Goal: Task Accomplishment & Management: Manage account settings

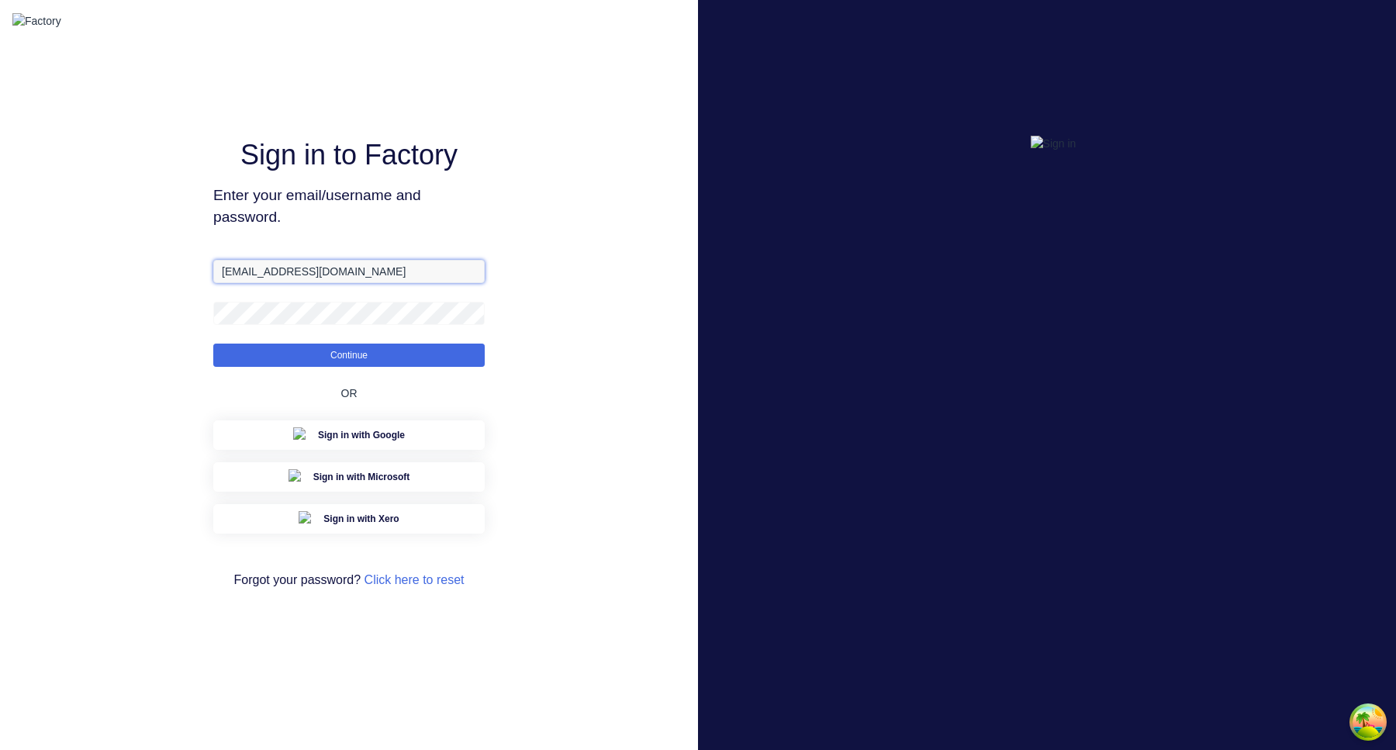
click at [342, 283] on input "aimon@factory.app" at bounding box center [348, 271] width 271 height 23
click at [254, 283] on input "aimon@factory.app" at bounding box center [348, 271] width 271 height 23
click at [213, 343] on button "Continue" at bounding box center [348, 354] width 271 height 23
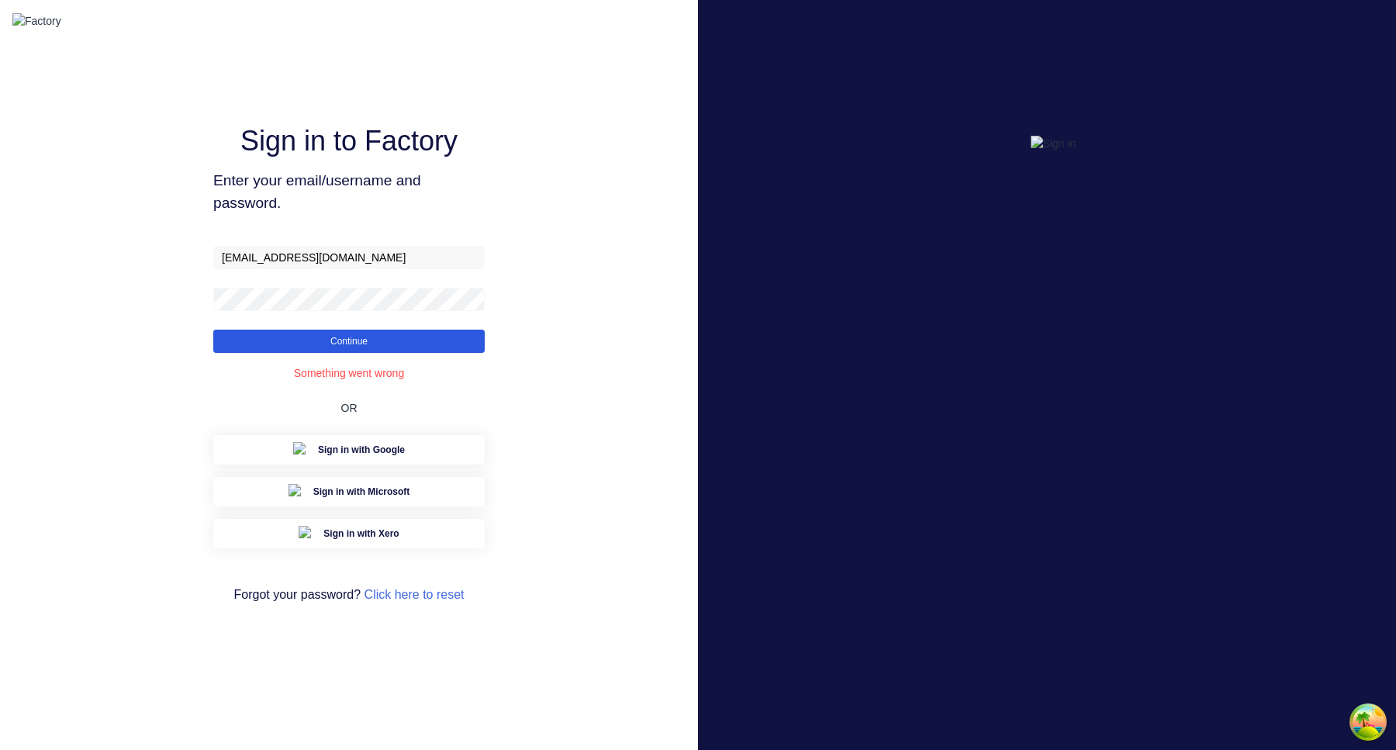
click at [405, 353] on button "Continue" at bounding box center [348, 341] width 271 height 23
click at [213, 330] on button "Continue" at bounding box center [348, 341] width 271 height 23
click at [324, 283] on form "aimon+1@xero.factory.app Continue" at bounding box center [348, 299] width 271 height 107
click at [324, 269] on input "aimon+1@xero.factory.app" at bounding box center [348, 257] width 271 height 23
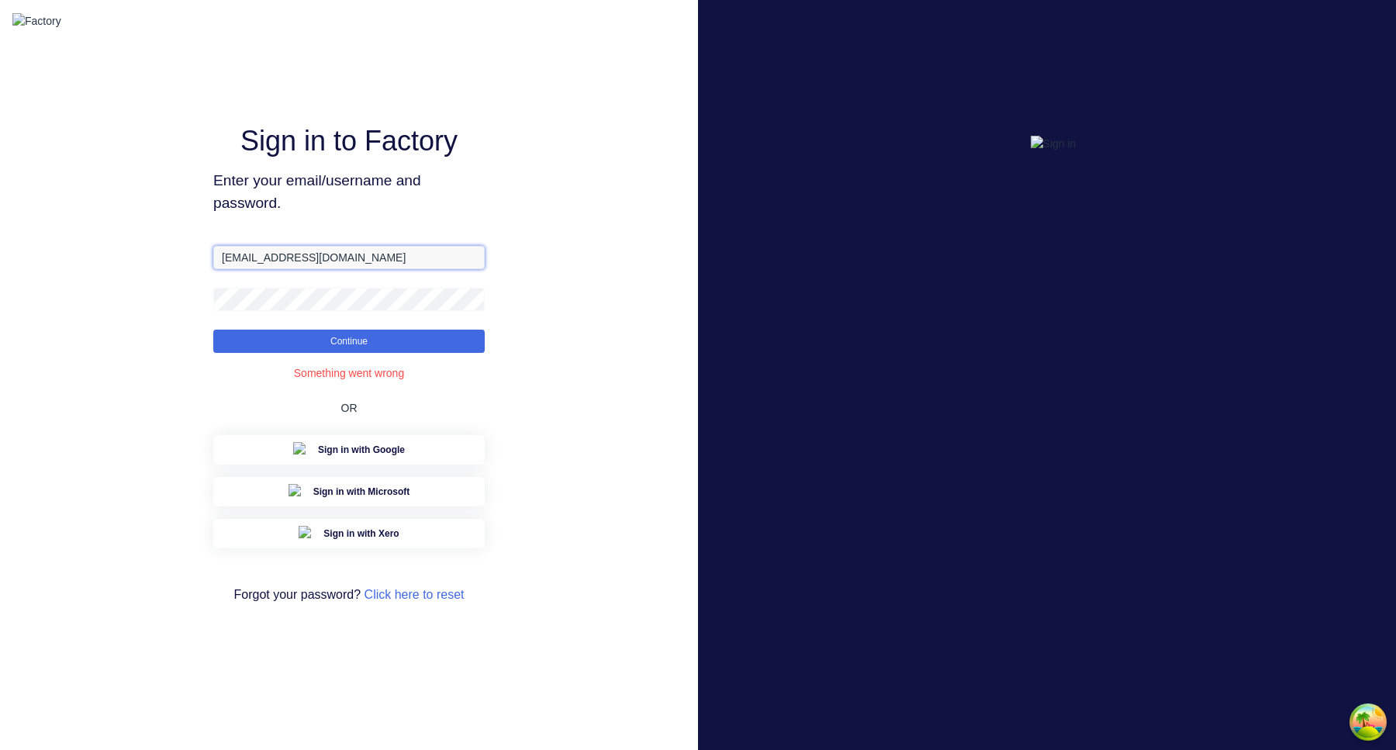
click at [324, 269] on input "aimon+1@xero.factory.app" at bounding box center [348, 257] width 271 height 23
paste input "Scrs.net.au"
type input "aimon+1@Scrs.net.au"
click at [440, 209] on span "Enter your email/username and password." at bounding box center [348, 192] width 271 height 45
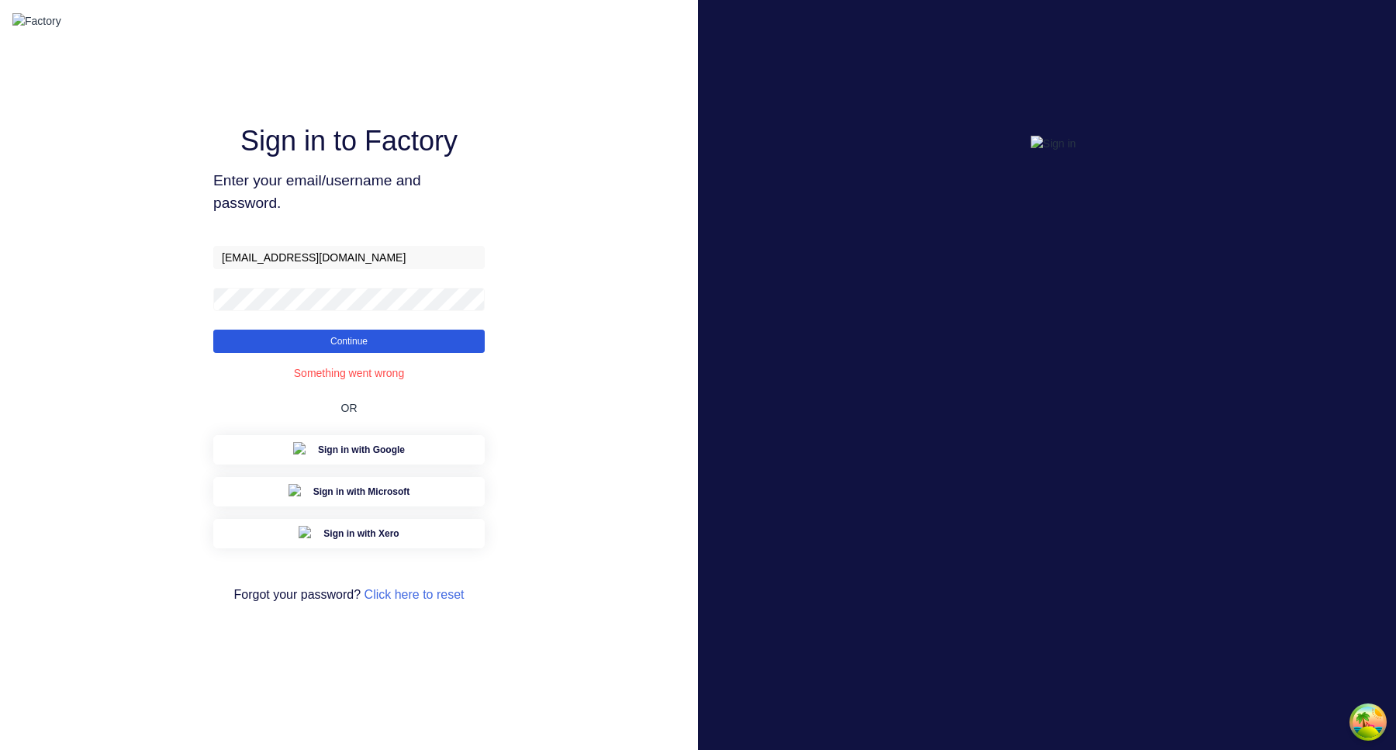
click at [413, 353] on button "Continue" at bounding box center [348, 341] width 271 height 23
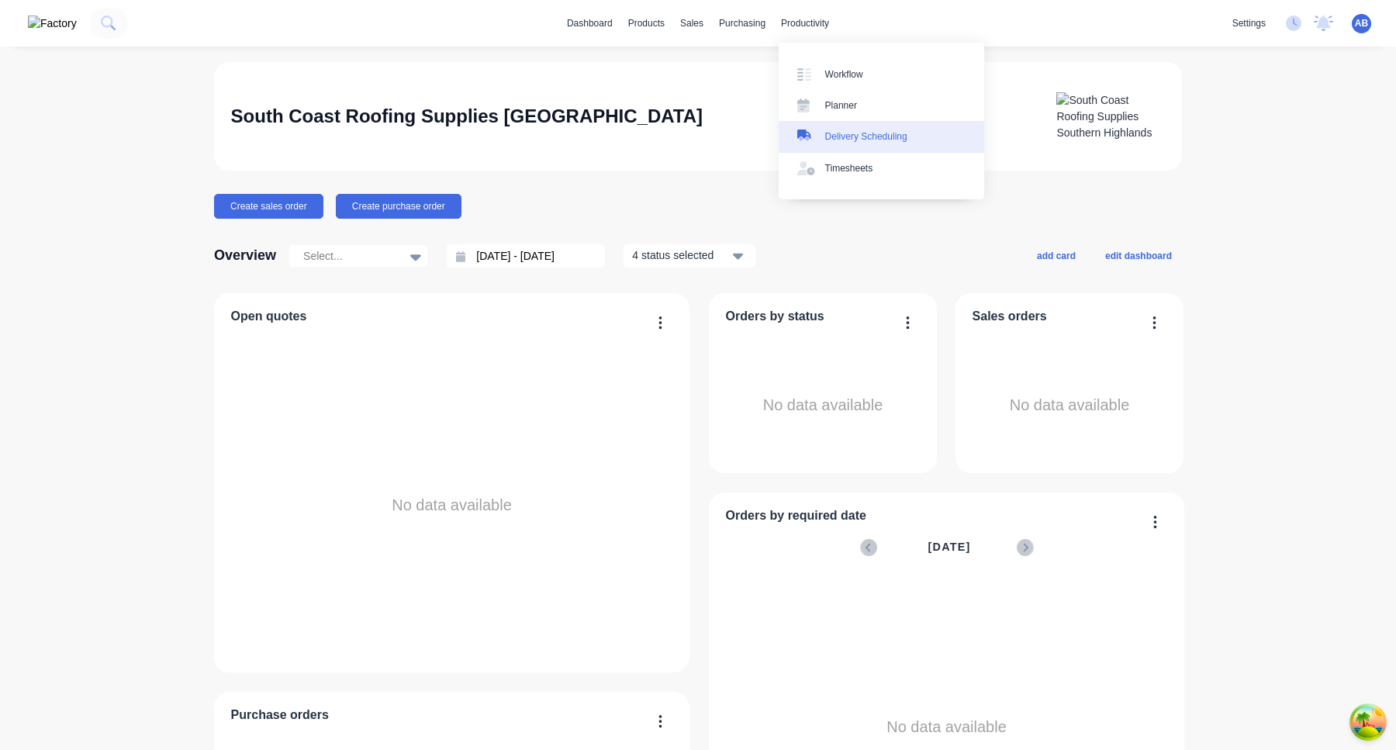
click at [858, 136] on div "Delivery Scheduling" at bounding box center [866, 136] width 82 height 14
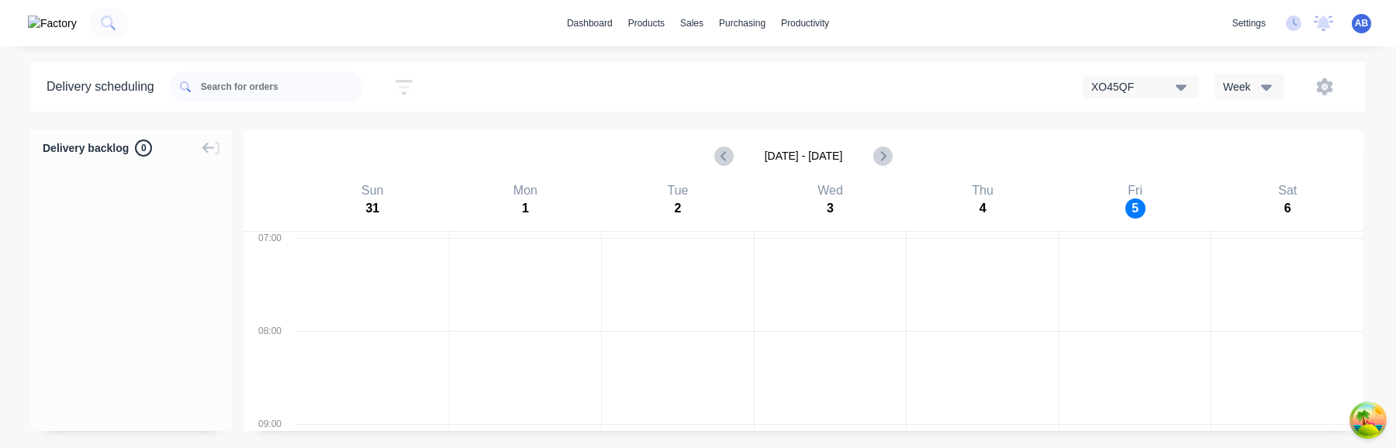
click at [1136, 98] on div "XO45QF Week" at bounding box center [1050, 87] width 598 height 28
click at [1136, 85] on div "XO45QF" at bounding box center [1133, 87] width 85 height 16
click at [1147, 76] on button "XO45QF" at bounding box center [1140, 86] width 116 height 23
click at [1157, 91] on div "XO45QF" at bounding box center [1133, 87] width 85 height 16
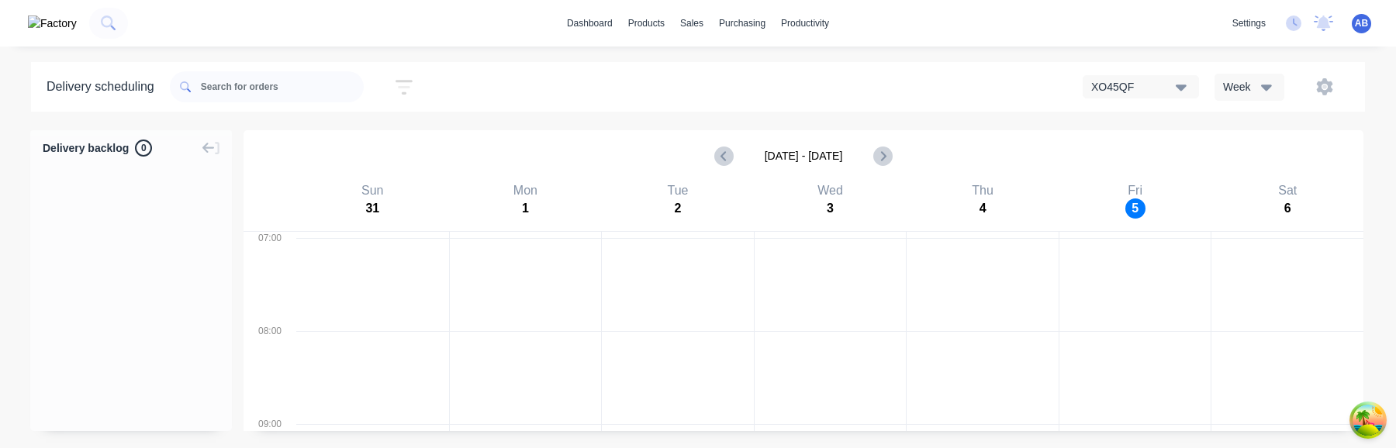
click at [1148, 118] on div "Delivery scheduling Sort by Most recent Created date Required date Order number…" at bounding box center [698, 255] width 1396 height 386
click at [1149, 94] on div "XO45QF" at bounding box center [1133, 87] width 85 height 16
click at [1137, 129] on div "XO45QF" at bounding box center [1160, 126] width 154 height 31
click at [1173, 77] on button "XO45QF" at bounding box center [1140, 86] width 116 height 23
click at [1317, 85] on icon "button" at bounding box center [1324, 86] width 17 height 17
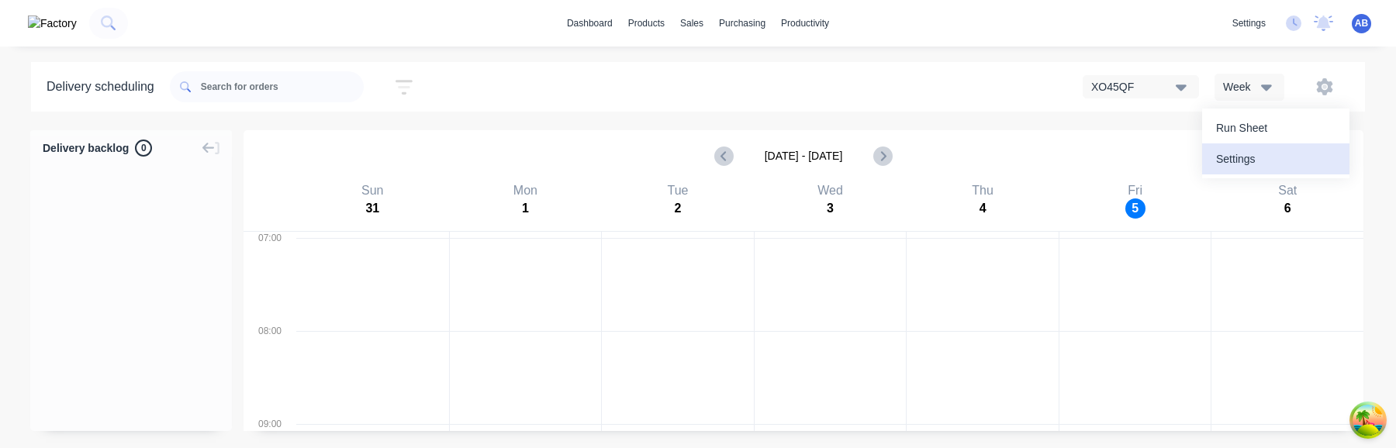
click at [1269, 160] on div "Settings" at bounding box center [1275, 159] width 119 height 22
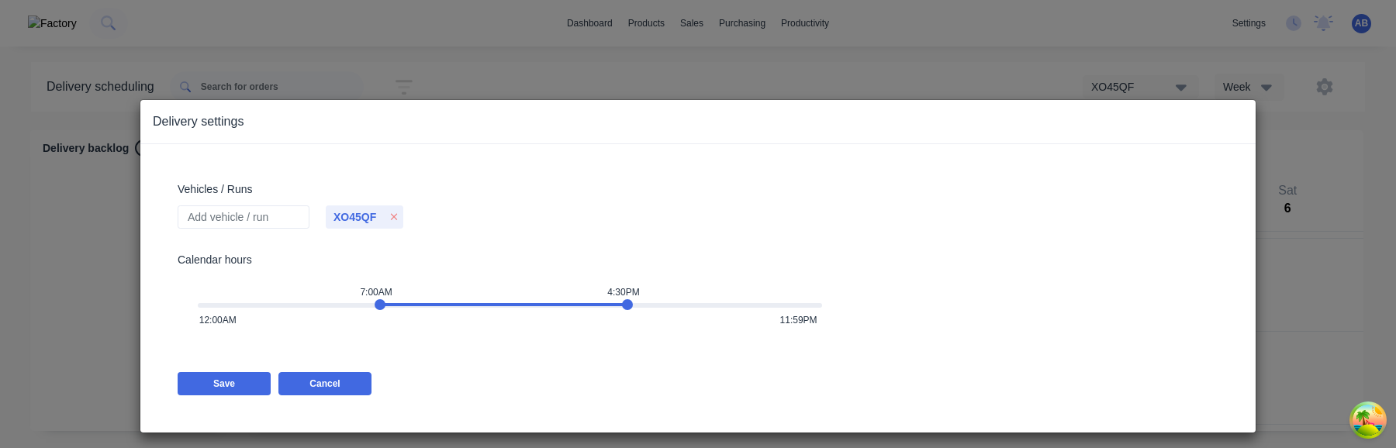
click at [351, 385] on button "Cancel" at bounding box center [324, 383] width 93 height 23
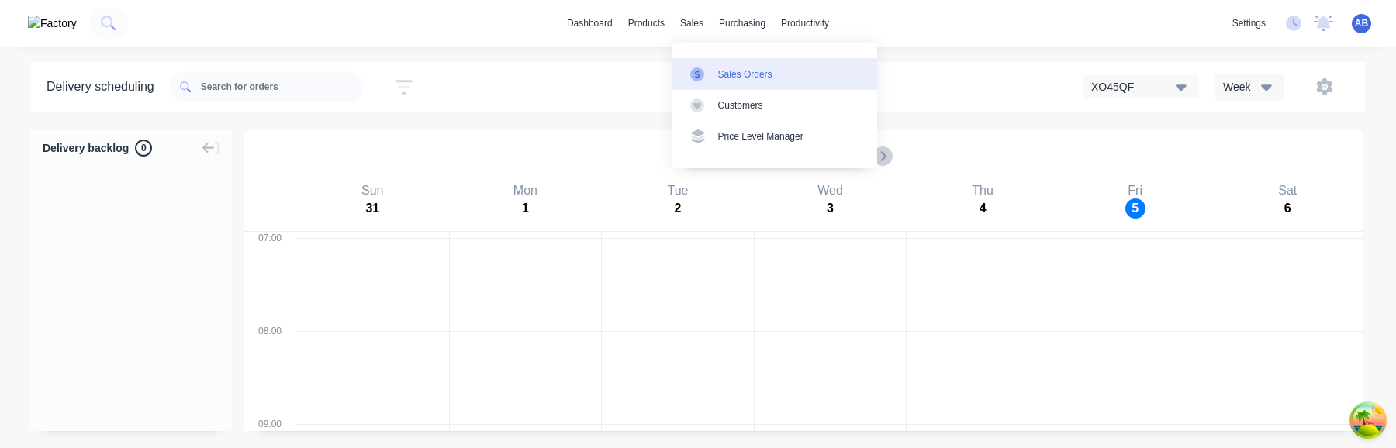
click at [707, 61] on link "Sales Orders" at bounding box center [773, 73] width 205 height 31
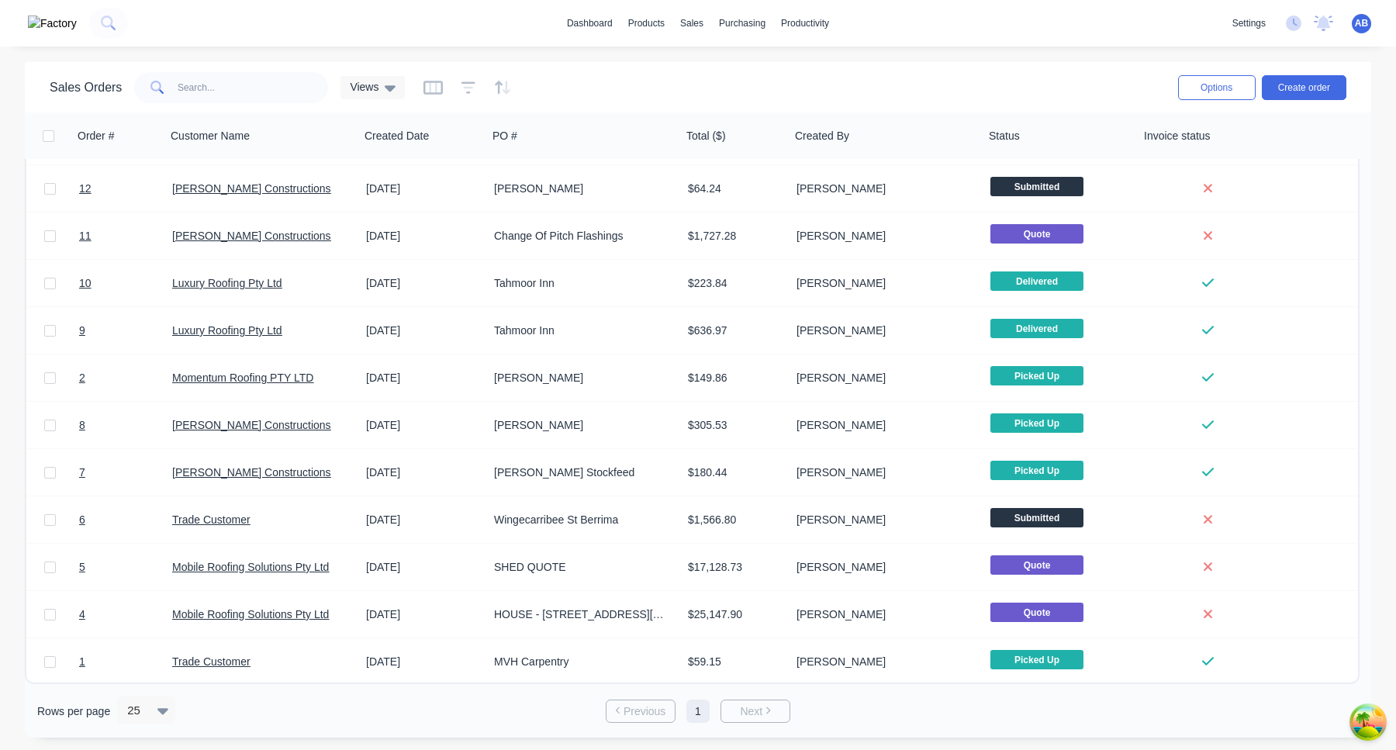
scroll to position [90, 0]
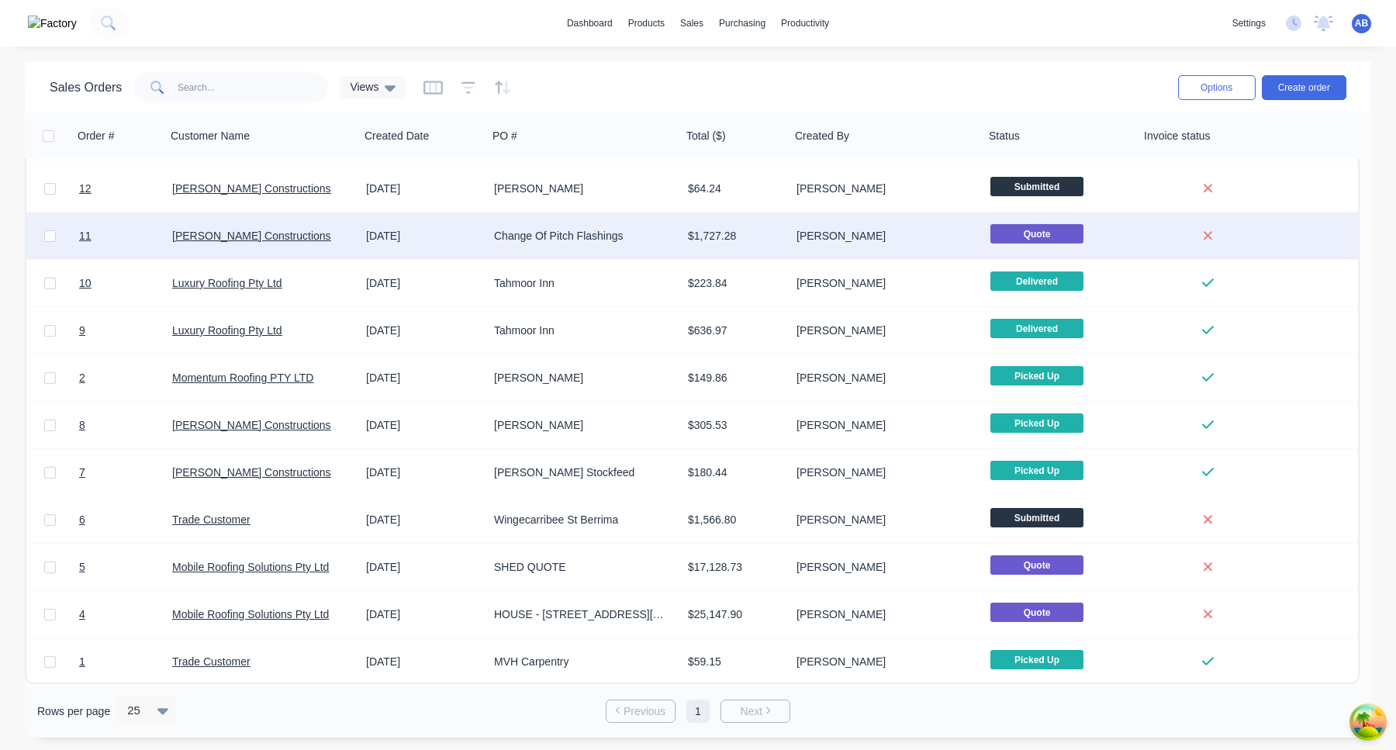
click at [293, 236] on div "[PERSON_NAME] Constructions" at bounding box center [258, 236] width 172 height 16
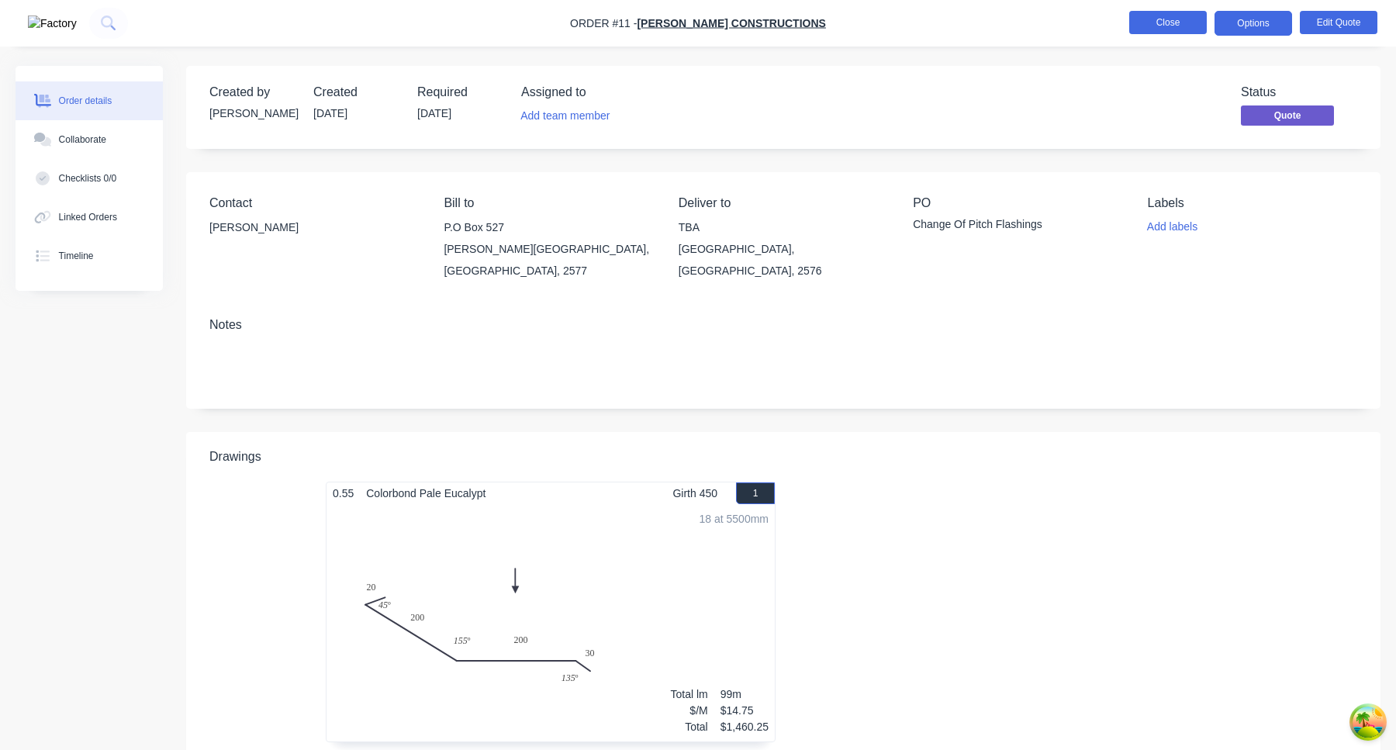
click at [1162, 26] on button "Close" at bounding box center [1168, 22] width 78 height 23
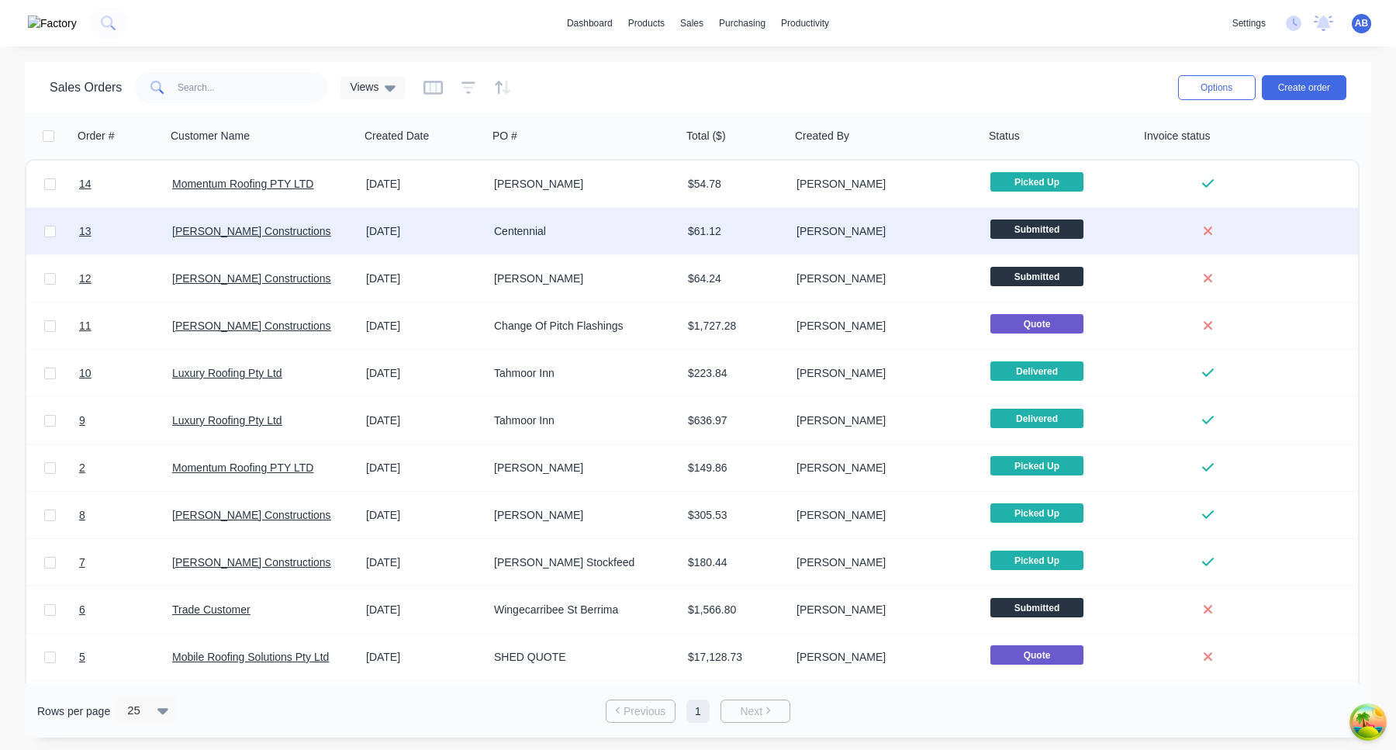
click at [1082, 222] on span "Submitted" at bounding box center [1036, 228] width 93 height 19
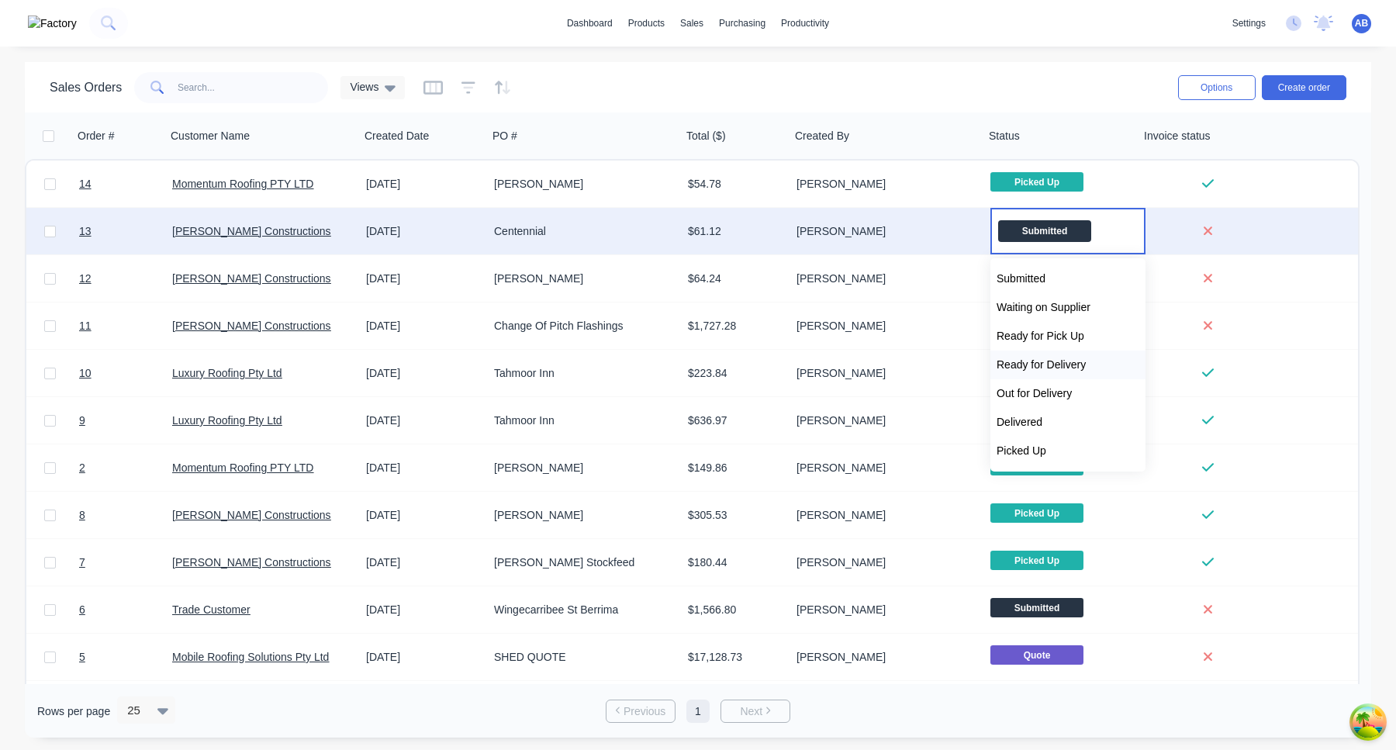
click at [1054, 370] on span "Ready for Delivery" at bounding box center [1040, 364] width 89 height 12
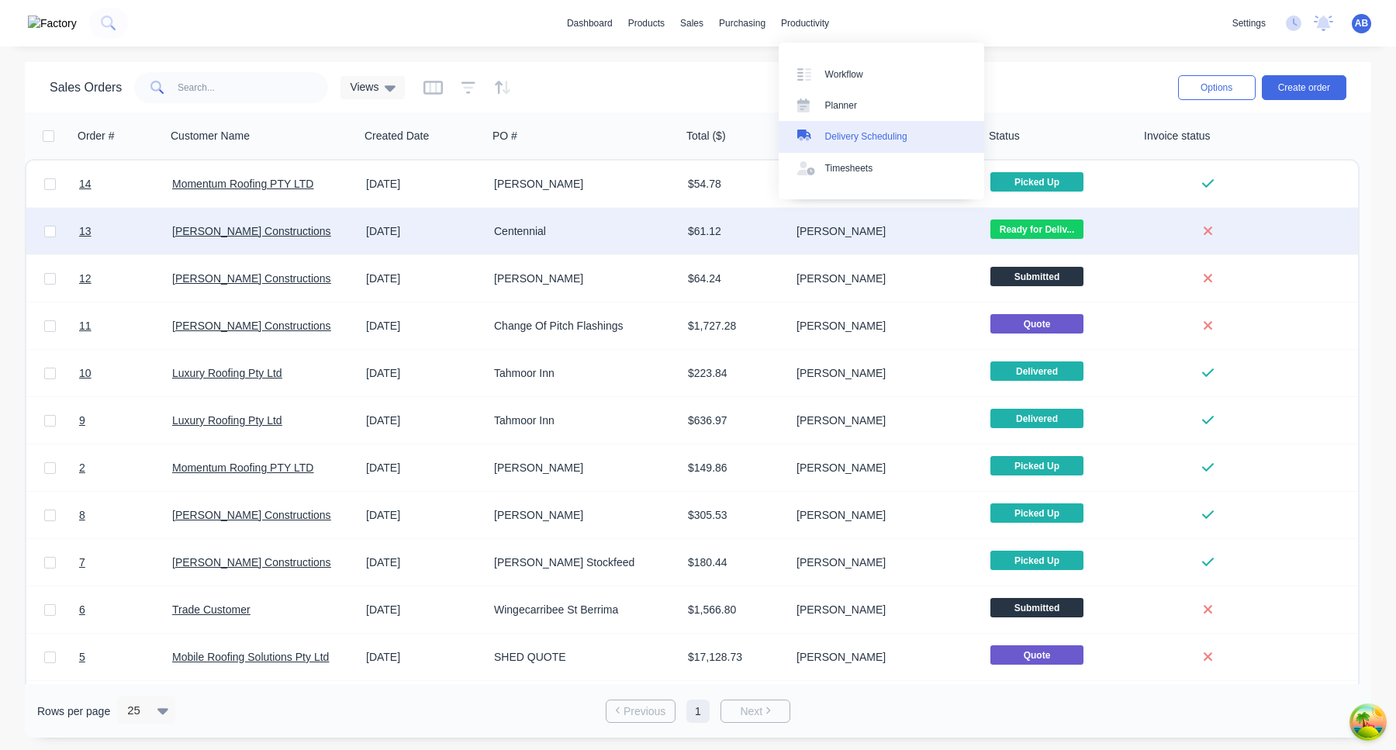
click at [875, 137] on div "Delivery Scheduling" at bounding box center [866, 136] width 82 height 14
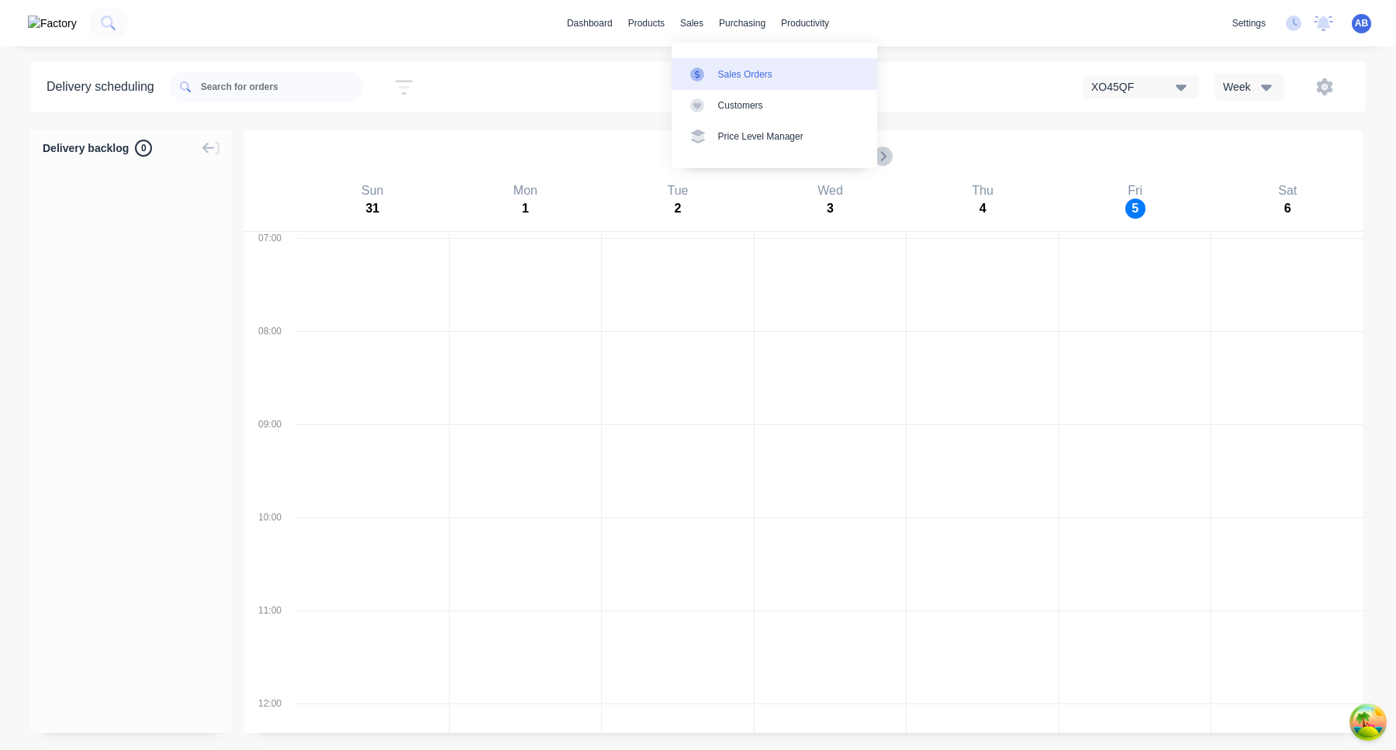
click at [729, 73] on div "Sales Orders" at bounding box center [745, 74] width 54 height 14
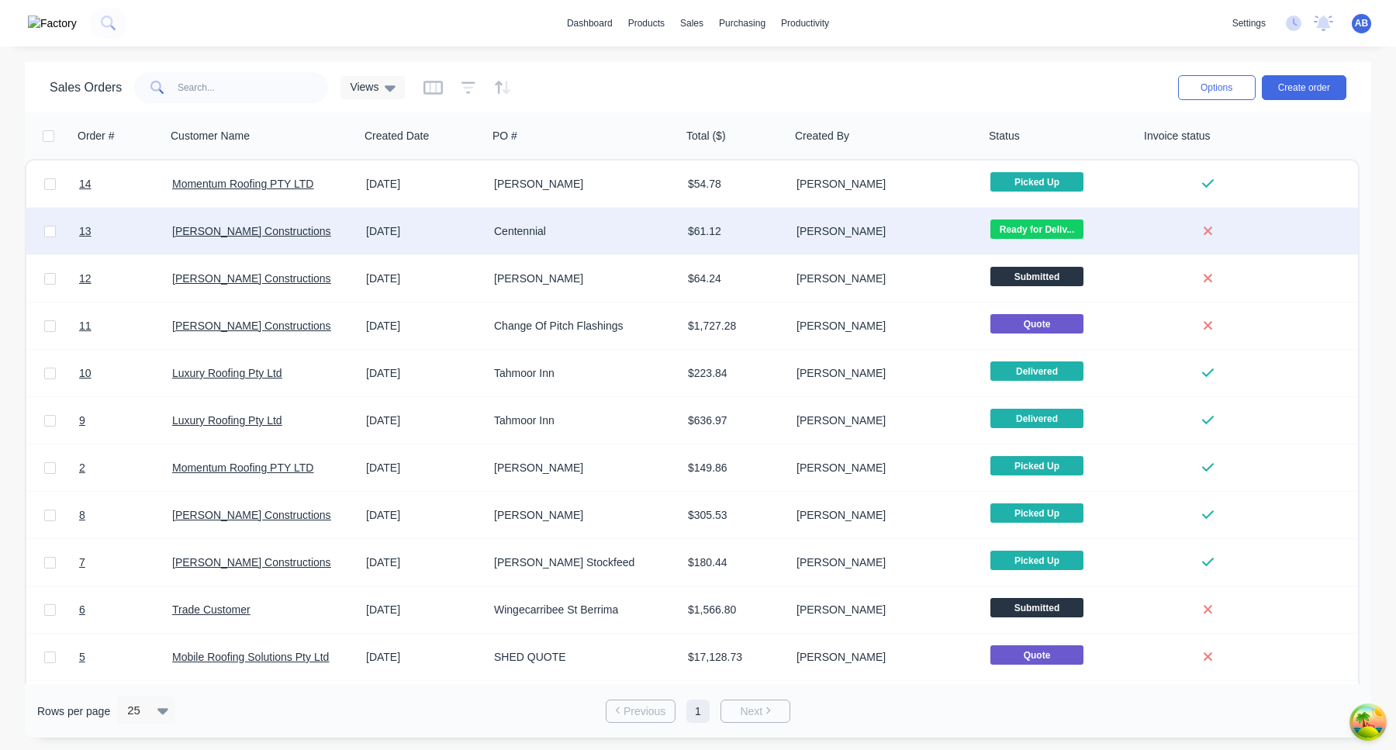
click at [1047, 229] on span "Ready for Deliv..." at bounding box center [1036, 228] width 93 height 19
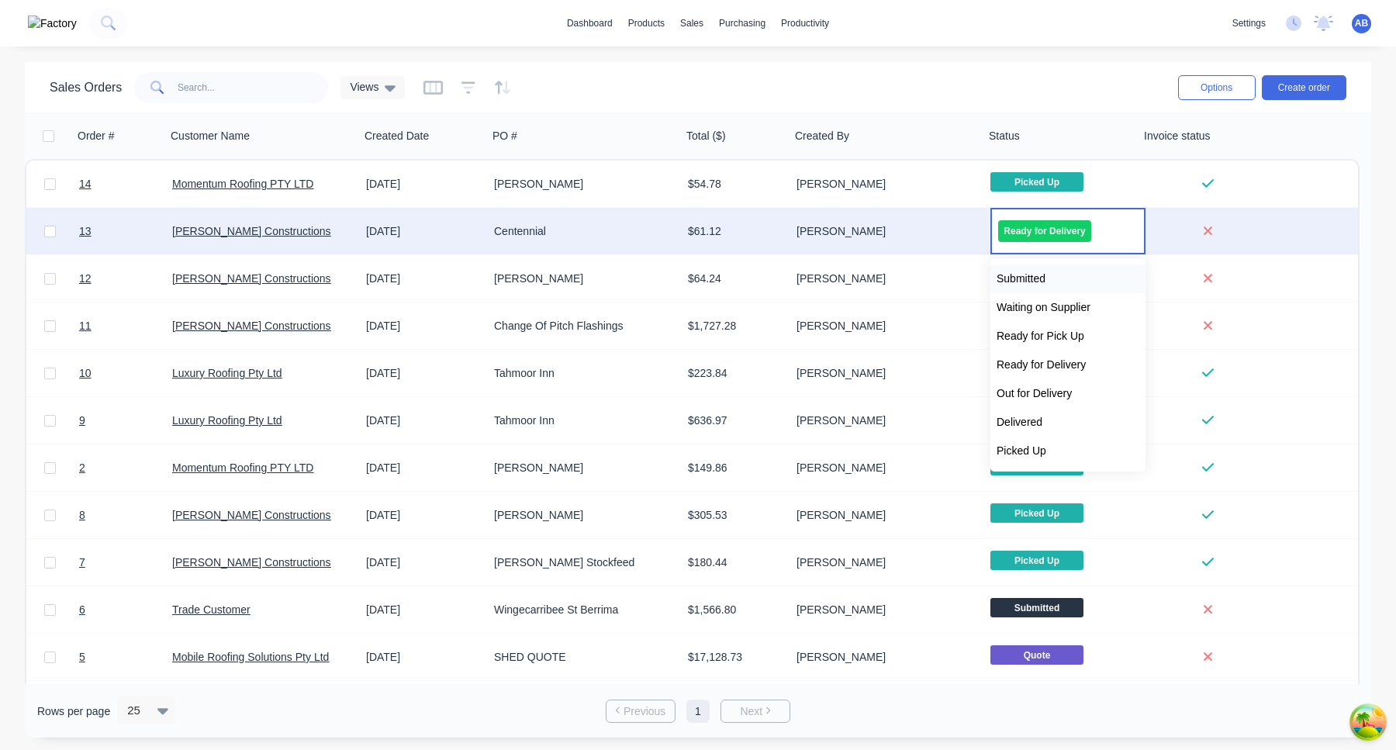
click at [1069, 274] on button "Submitted" at bounding box center [1067, 278] width 155 height 29
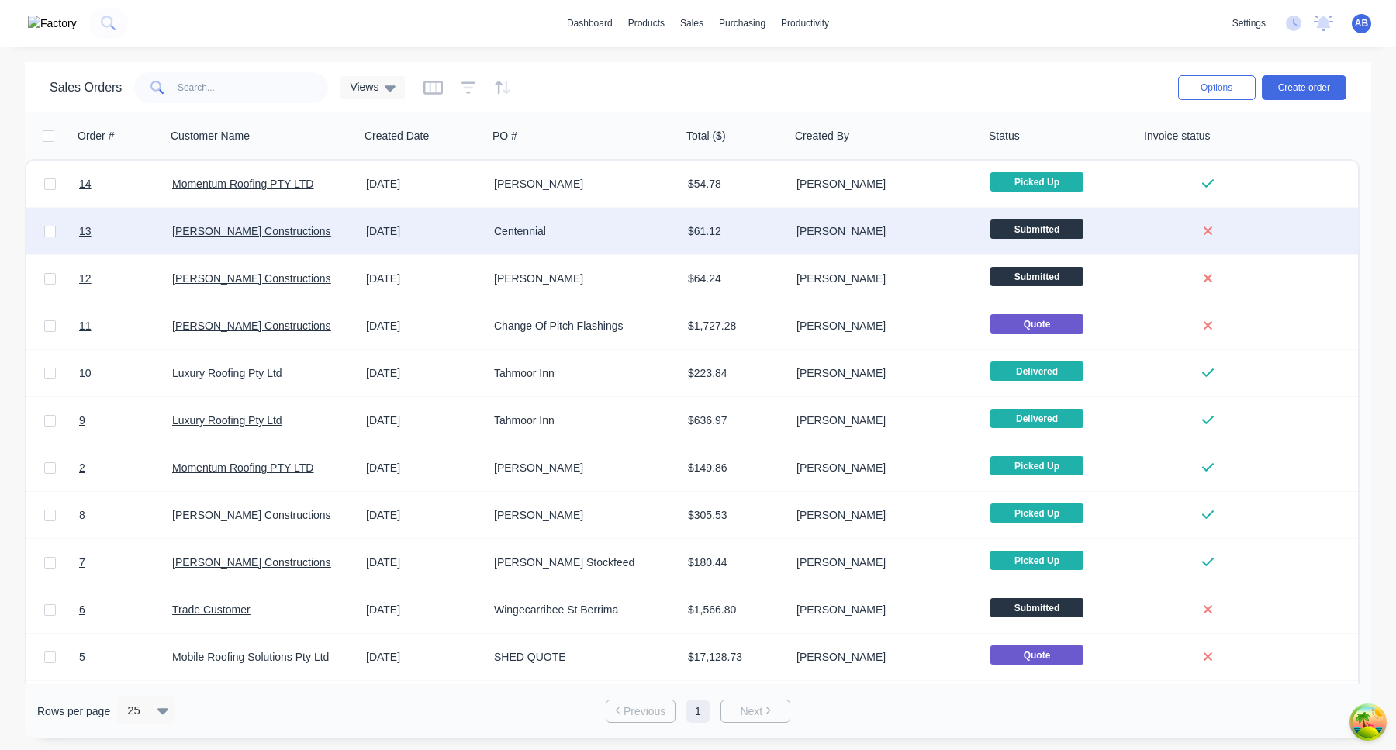
click at [937, 240] on div "Trevor Delaney" at bounding box center [887, 231] width 194 height 47
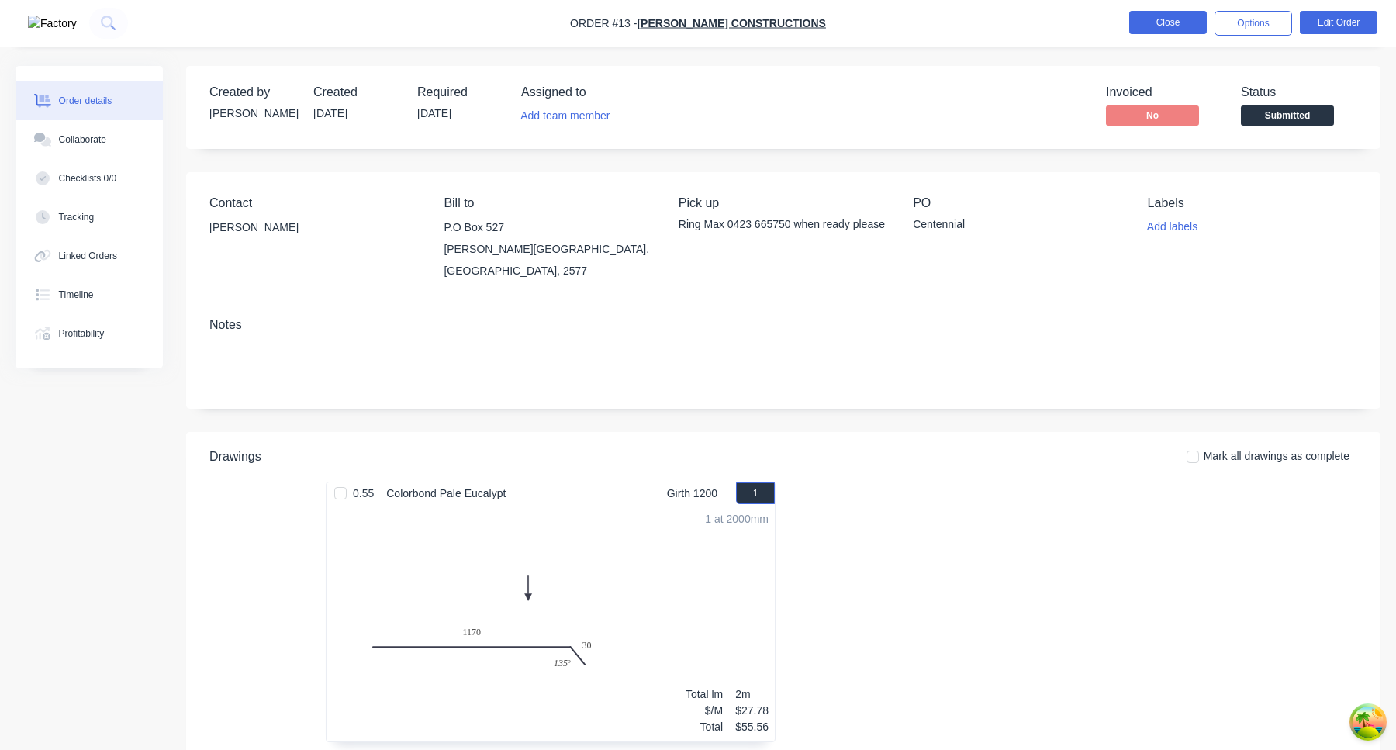
click at [1169, 22] on button "Close" at bounding box center [1168, 22] width 78 height 23
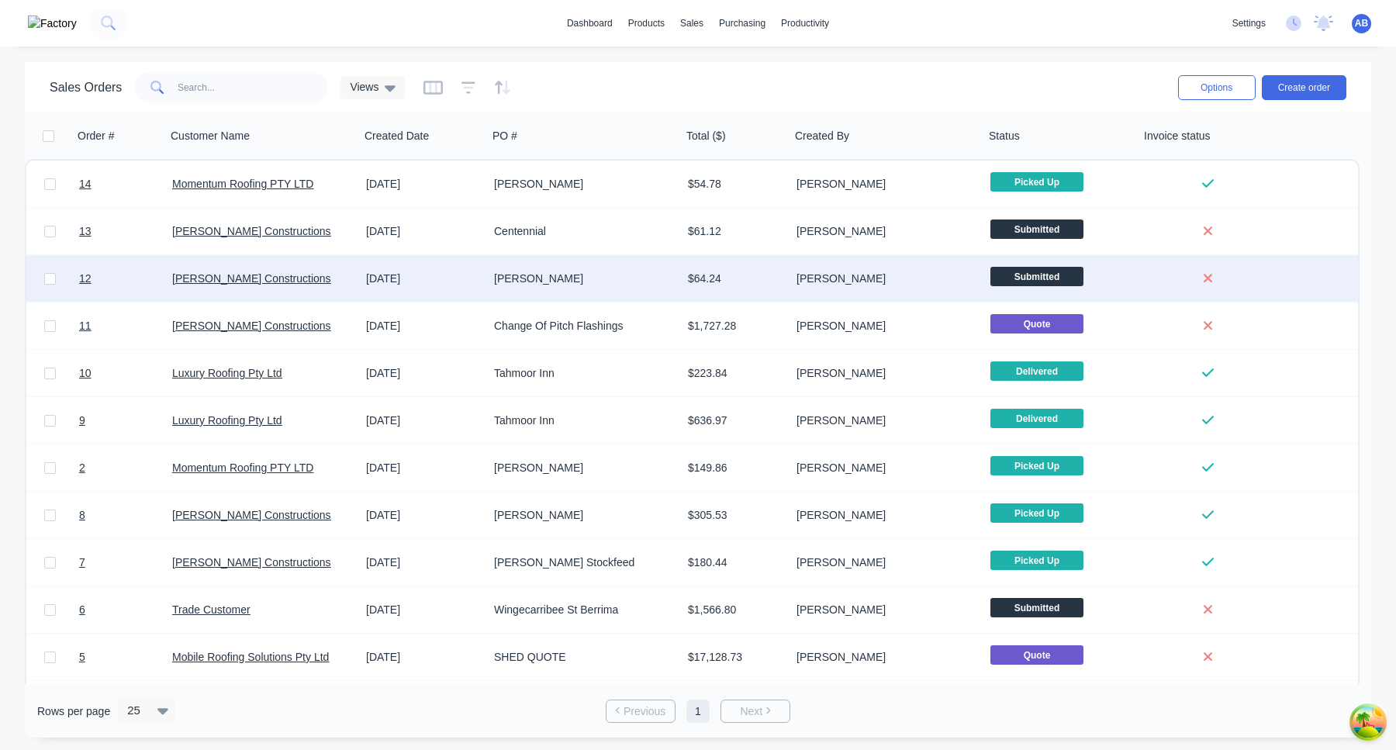
click at [940, 283] on div "Trevor Delaney" at bounding box center [882, 279] width 172 height 16
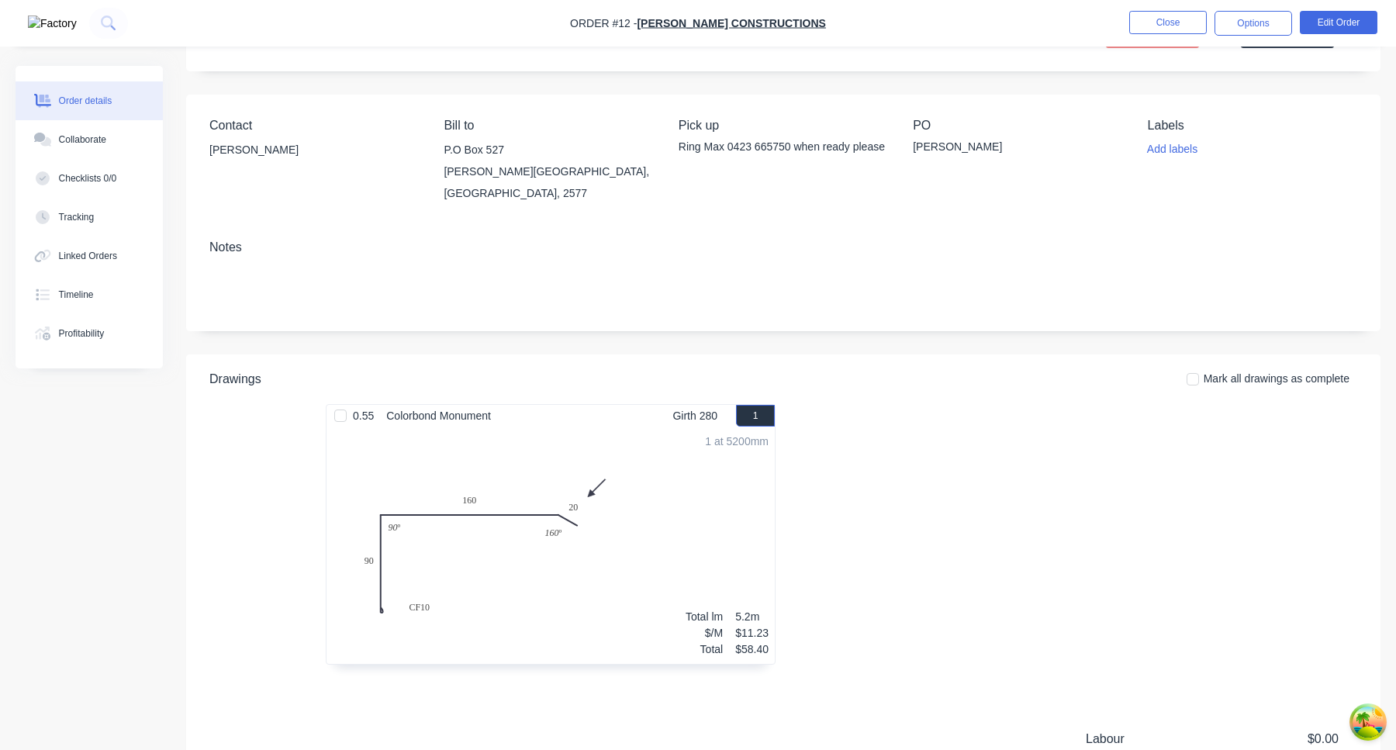
scroll to position [267, 0]
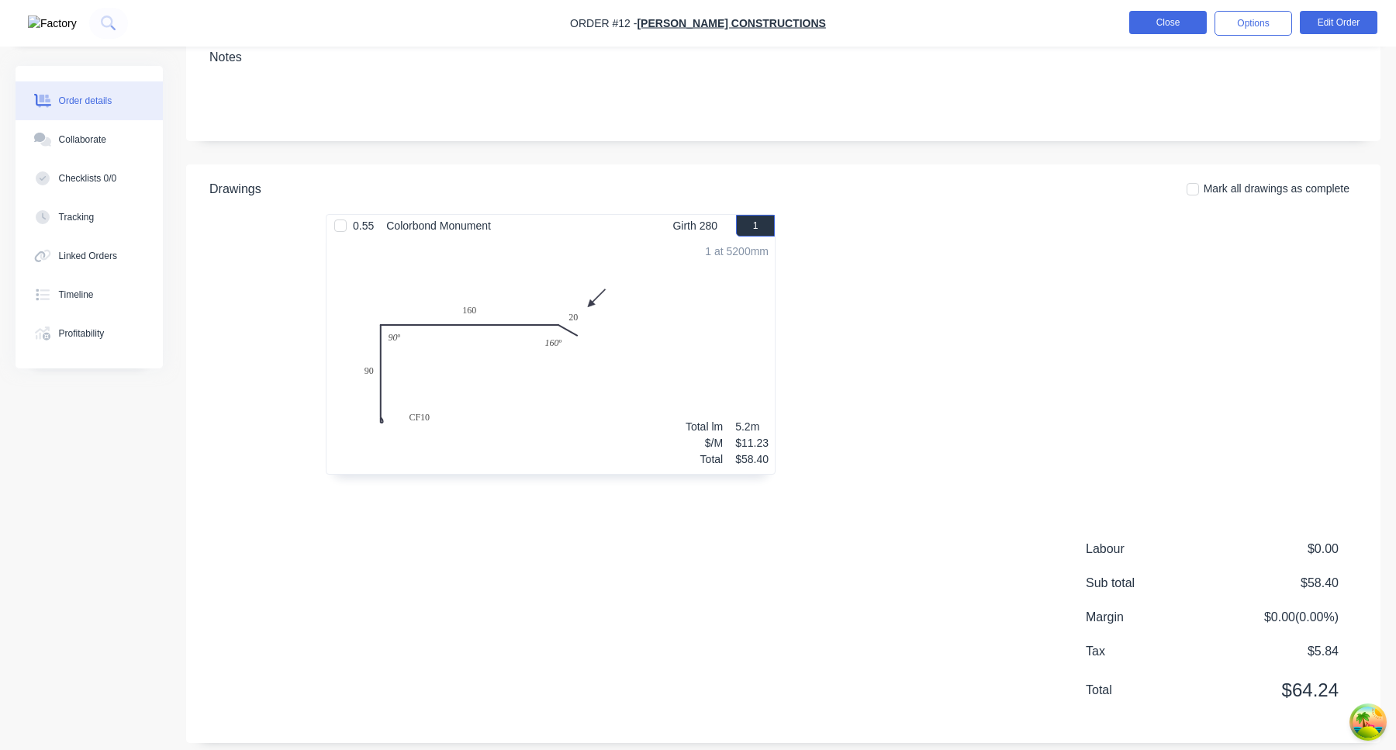
click at [1180, 16] on button "Close" at bounding box center [1168, 22] width 78 height 23
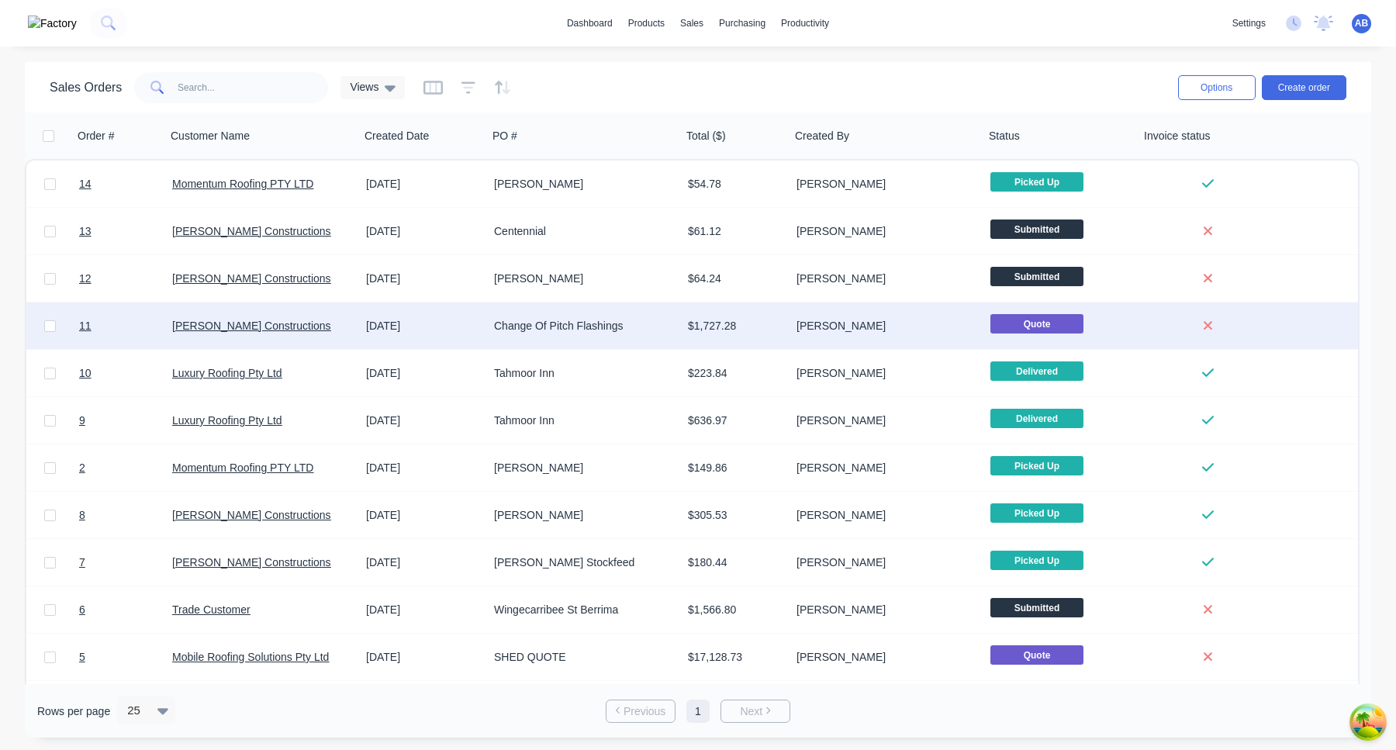
scroll to position [90, 0]
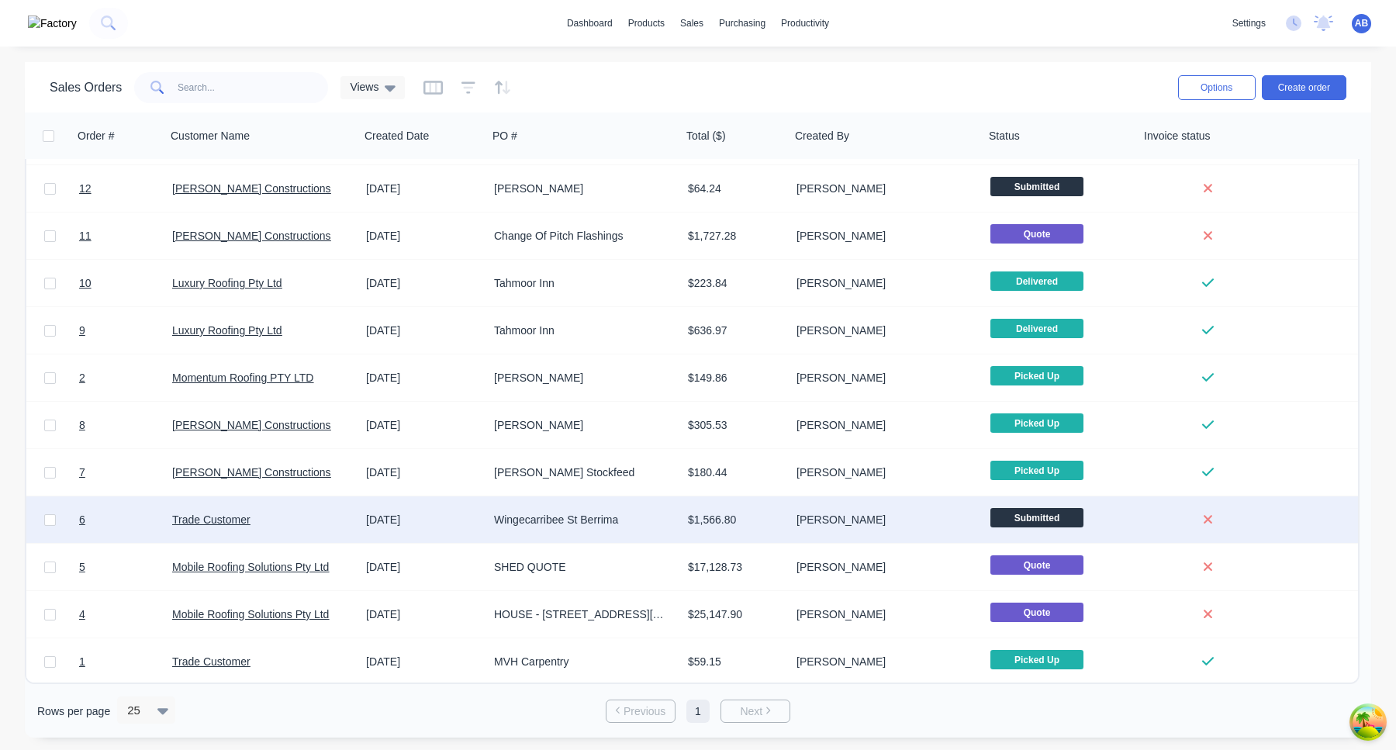
click at [944, 520] on div "Trevor Delaney" at bounding box center [882, 520] width 172 height 16
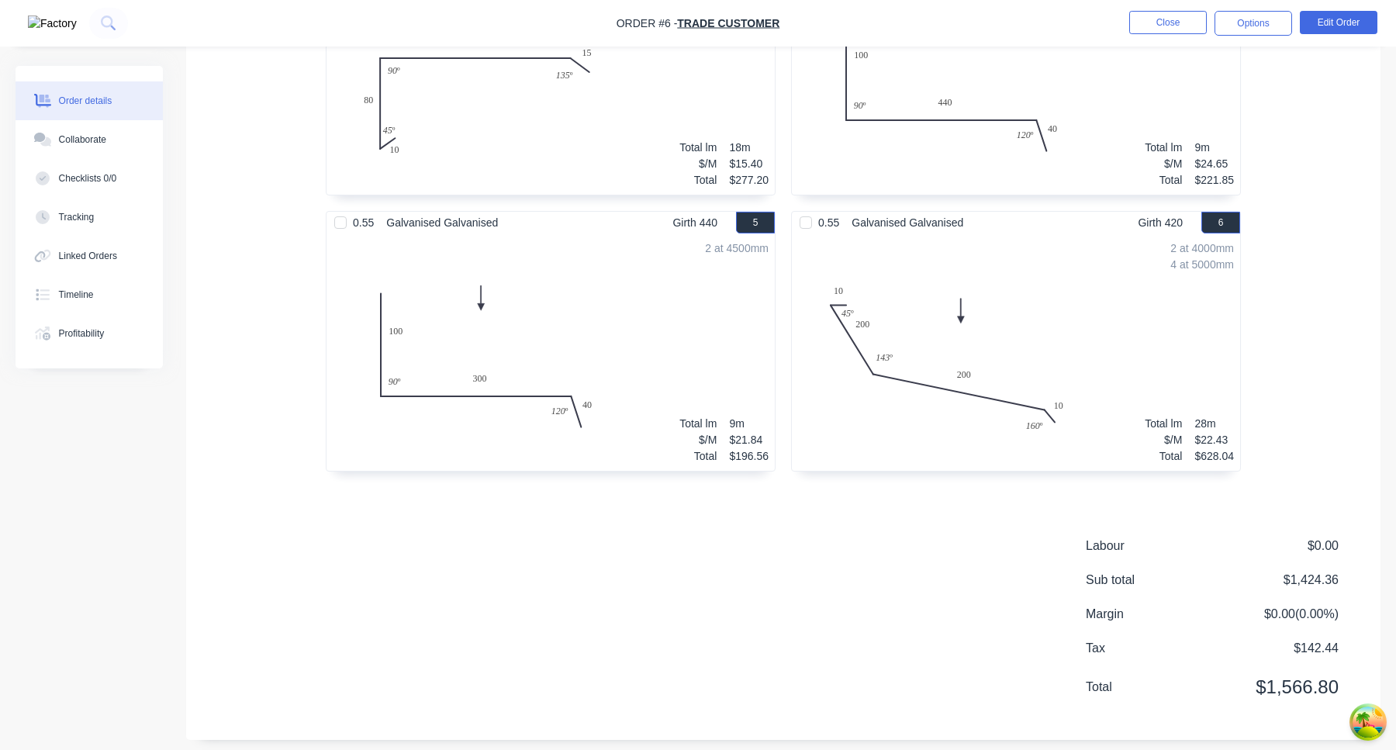
scroll to position [820, 0]
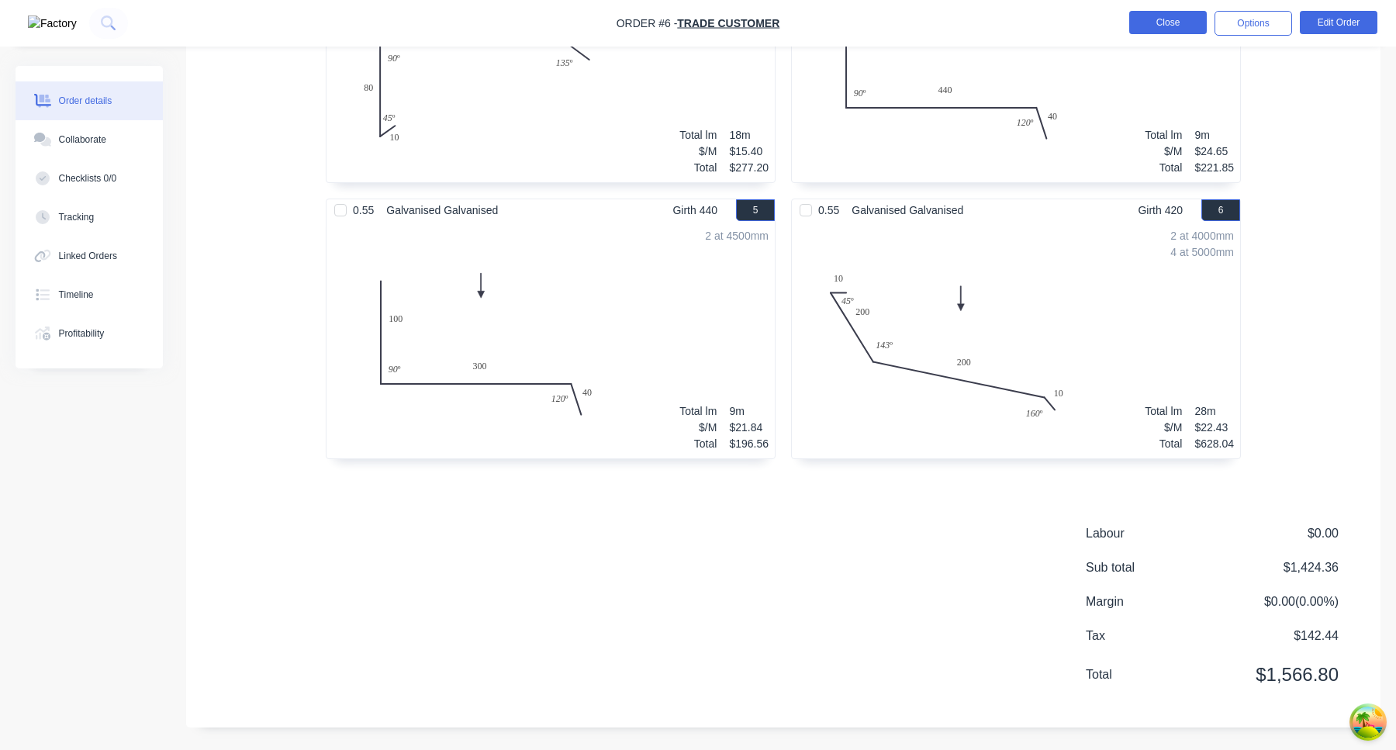
click at [1183, 21] on button "Close" at bounding box center [1168, 22] width 78 height 23
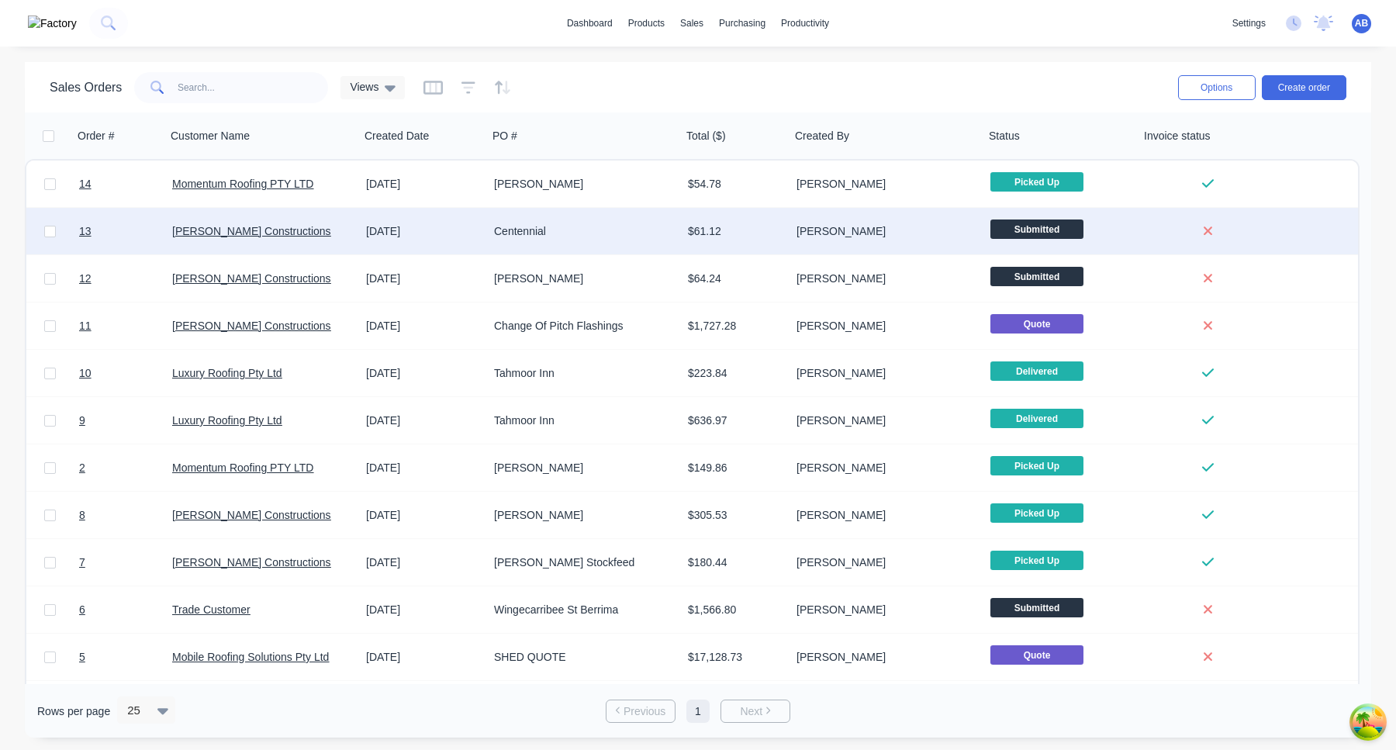
click at [938, 226] on div "Trevor Delaney" at bounding box center [882, 231] width 172 height 16
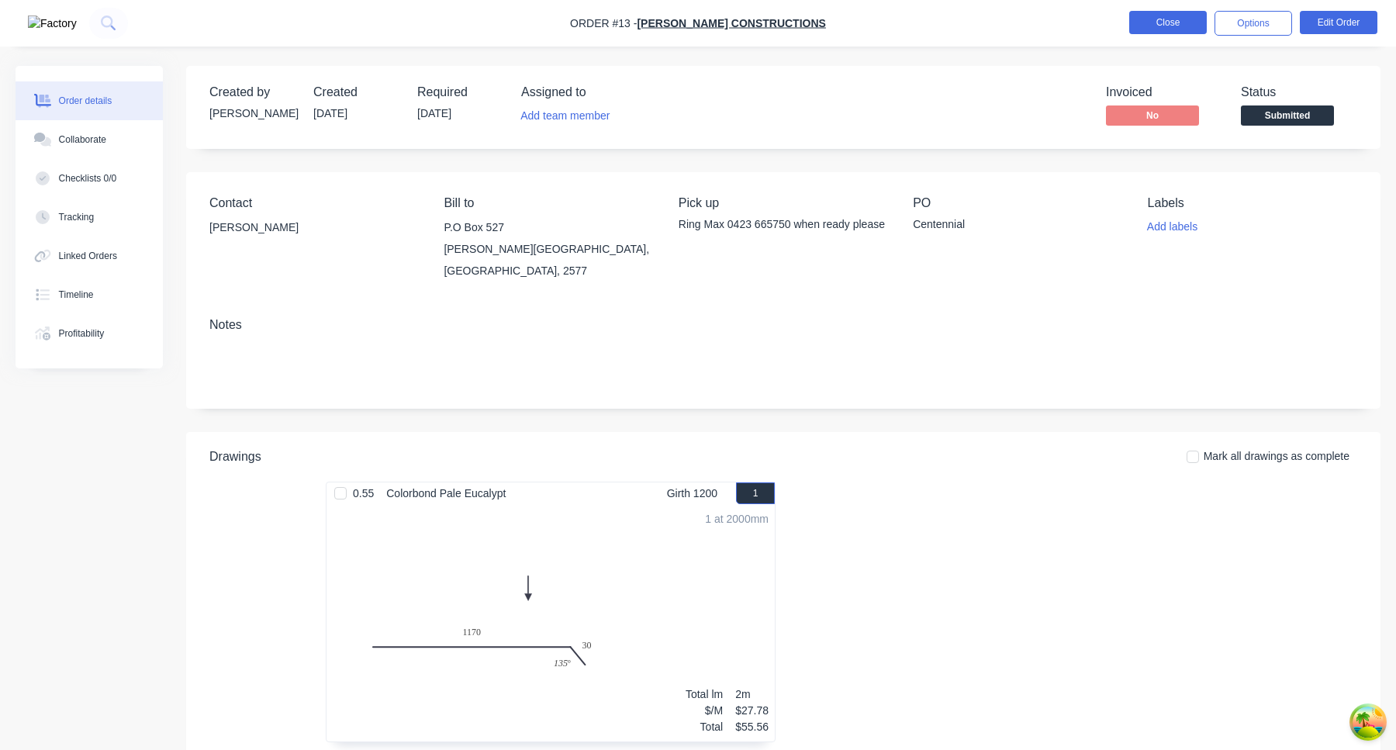
click at [1182, 23] on button "Close" at bounding box center [1168, 22] width 78 height 23
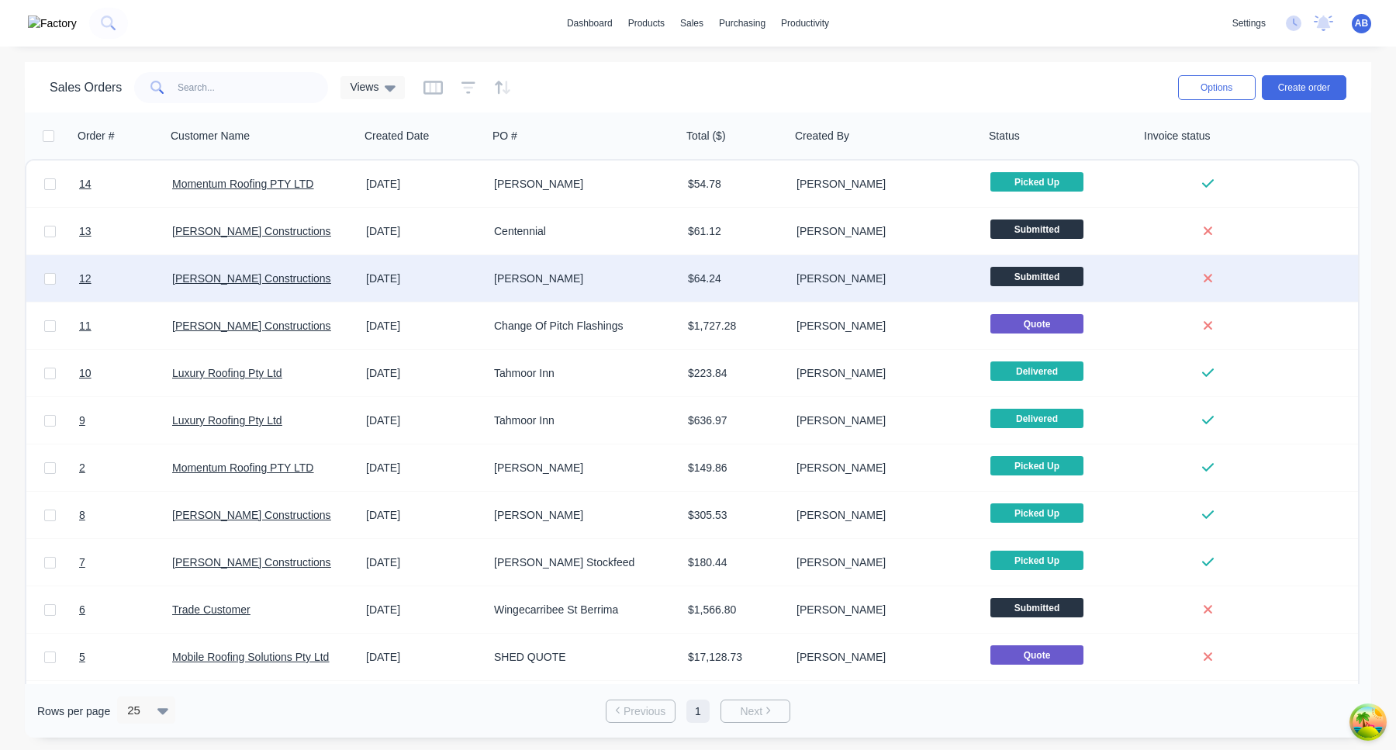
scroll to position [90, 0]
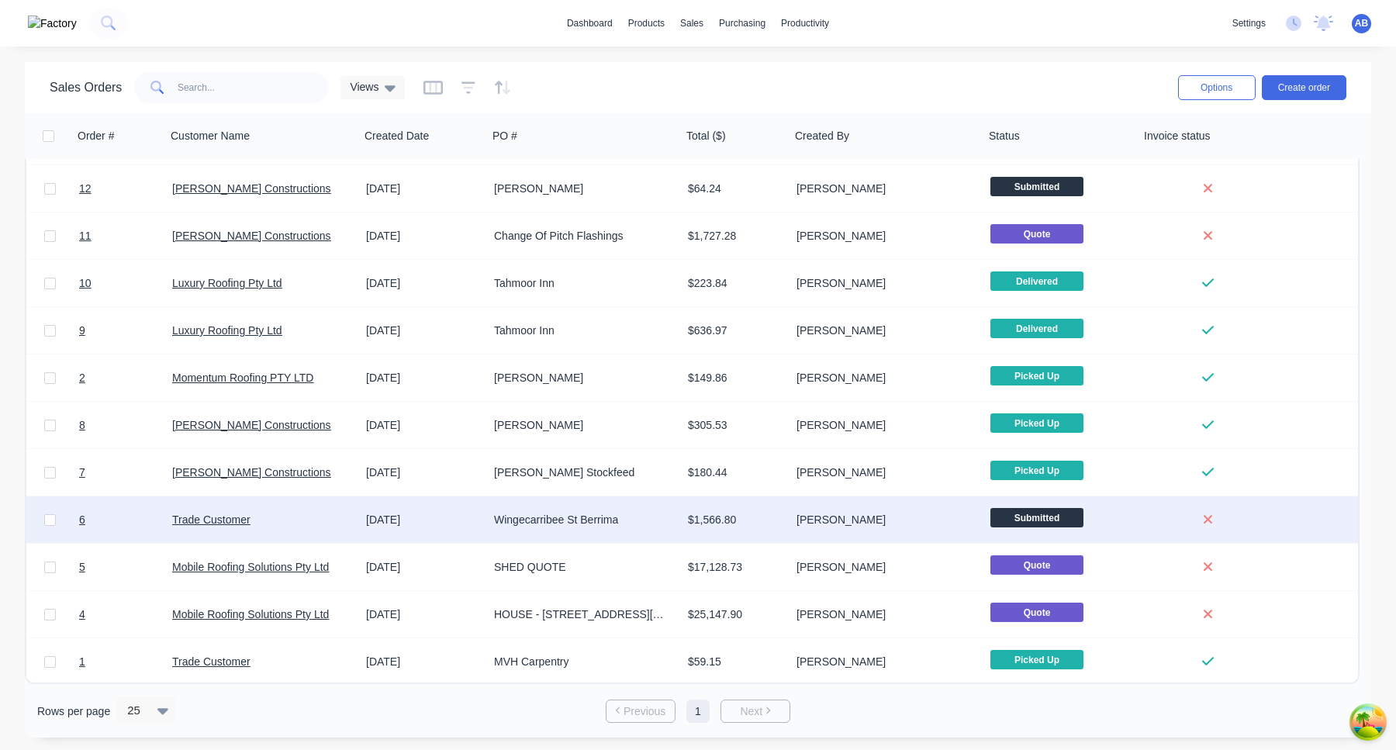
click at [872, 510] on div "Trevor Delaney" at bounding box center [887, 519] width 194 height 47
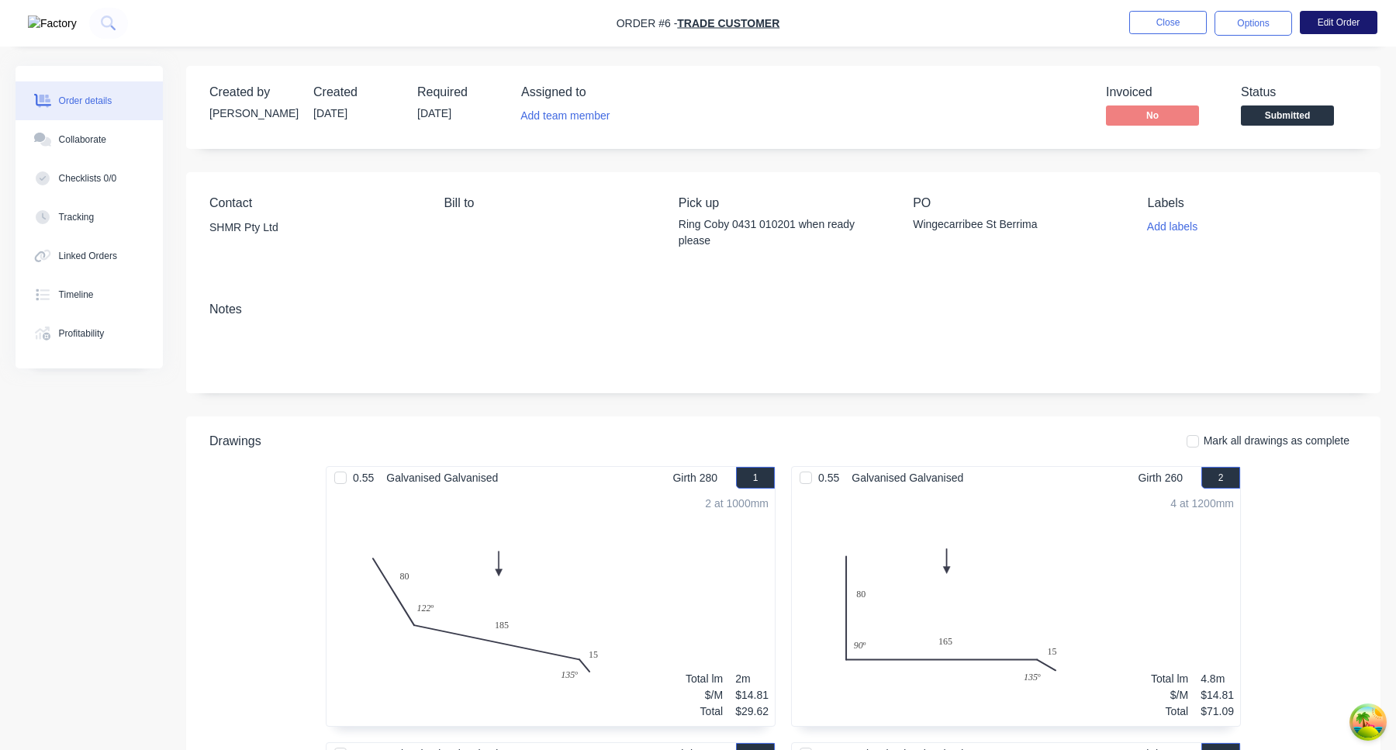
click at [1348, 29] on button "Edit Order" at bounding box center [1338, 22] width 78 height 23
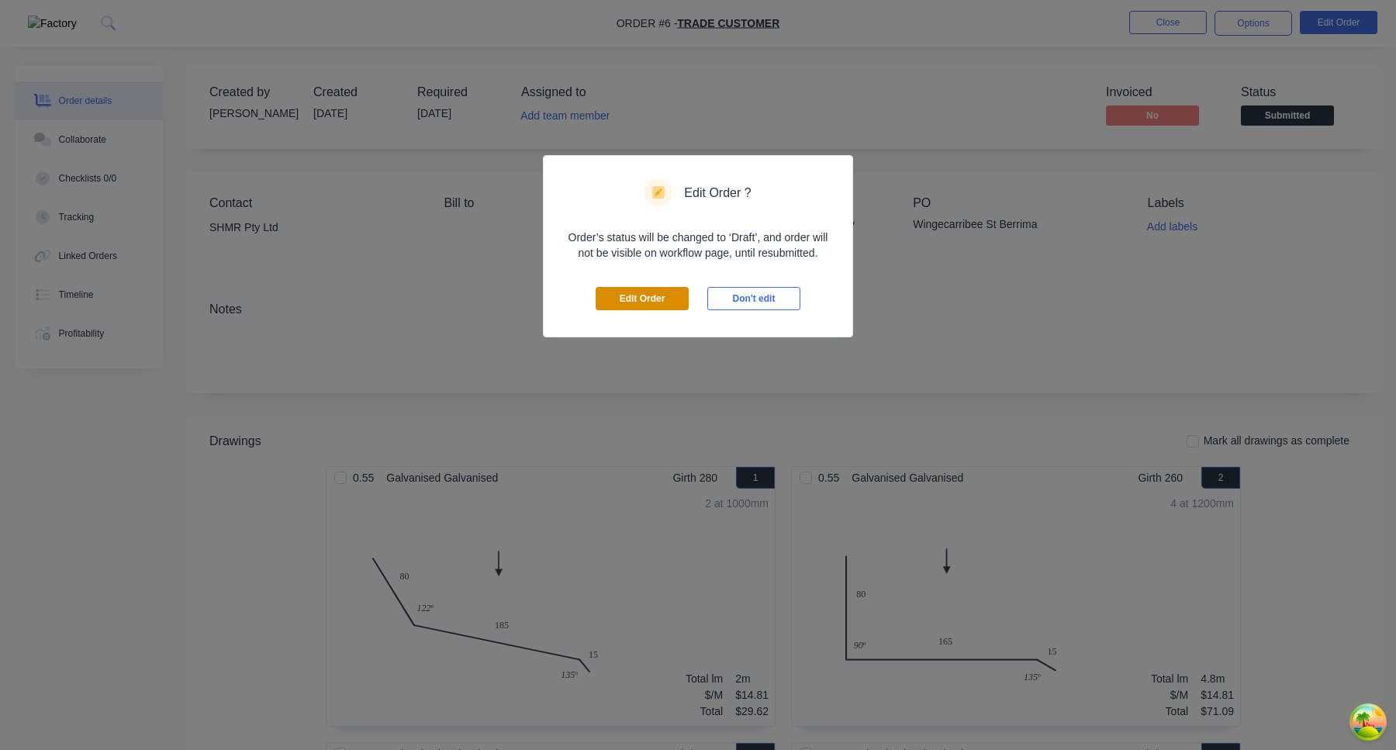
click at [631, 299] on button "Edit Order" at bounding box center [641, 298] width 93 height 23
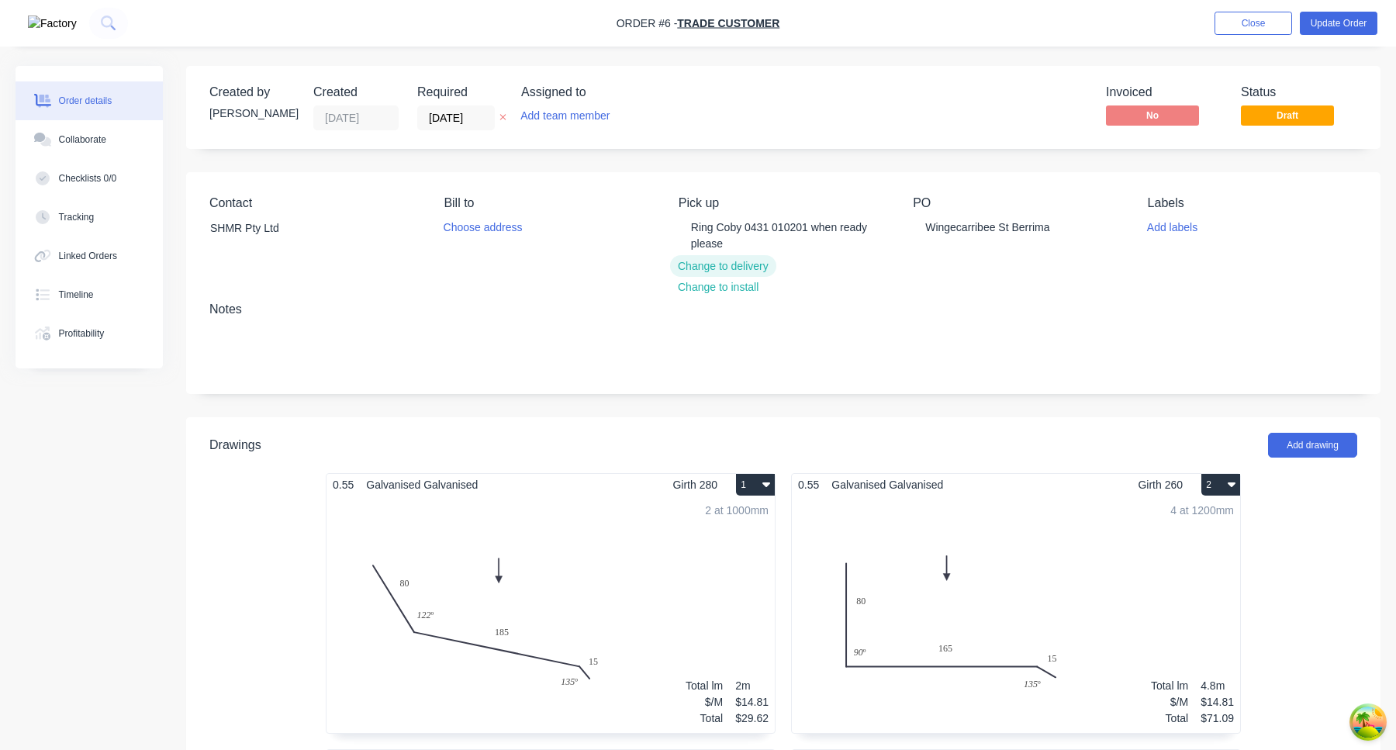
click at [743, 267] on button "Change to delivery" at bounding box center [723, 265] width 107 height 21
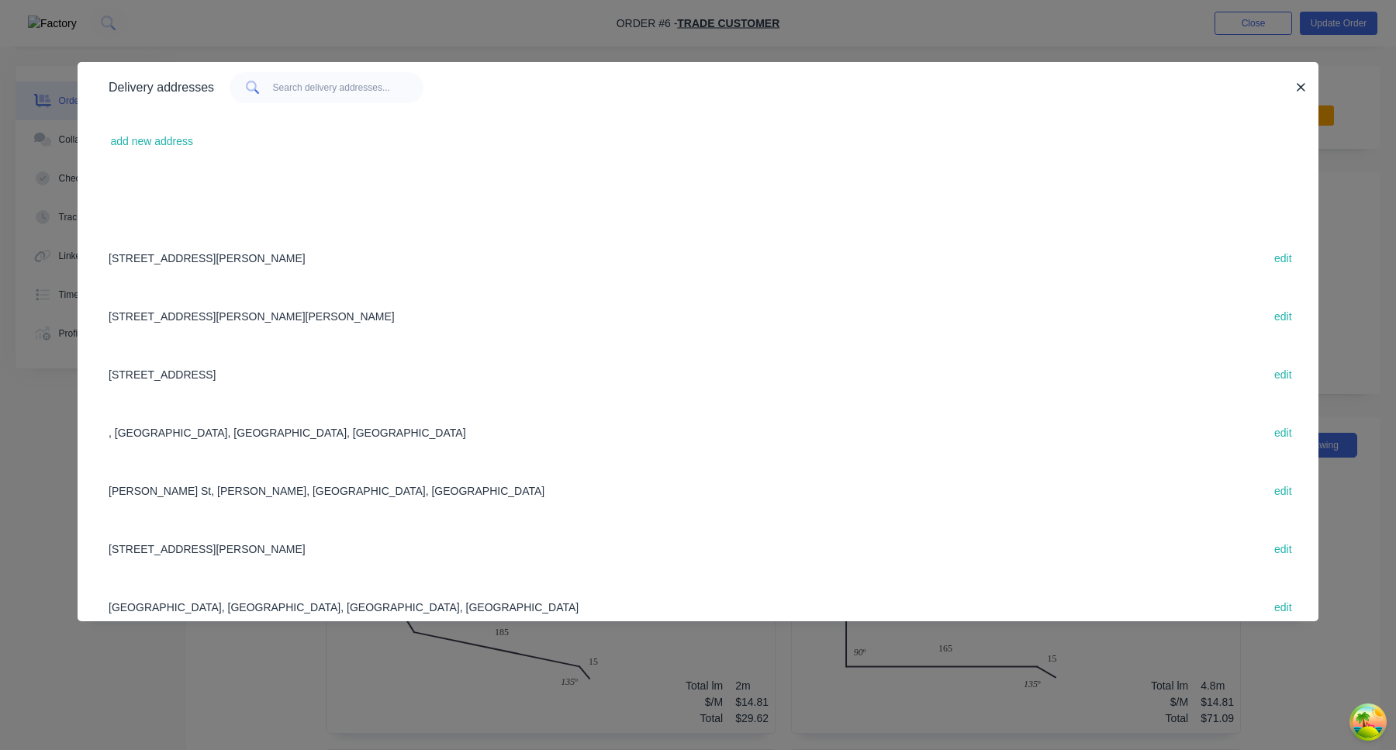
click at [412, 255] on div "34 Barrellan St, GREENWELL POINT, New South Wales, Australia edit" at bounding box center [698, 258] width 1194 height 58
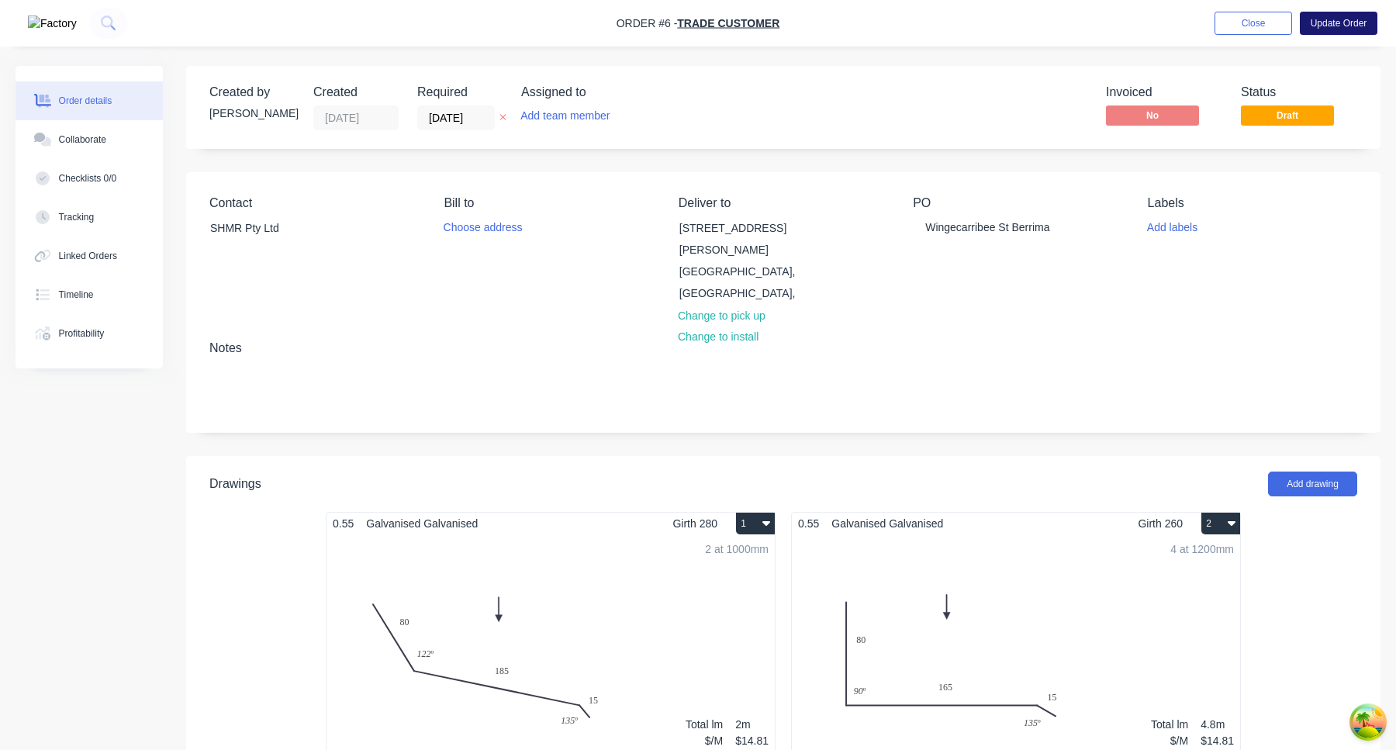
click at [1336, 26] on button "Update Order" at bounding box center [1338, 23] width 78 height 23
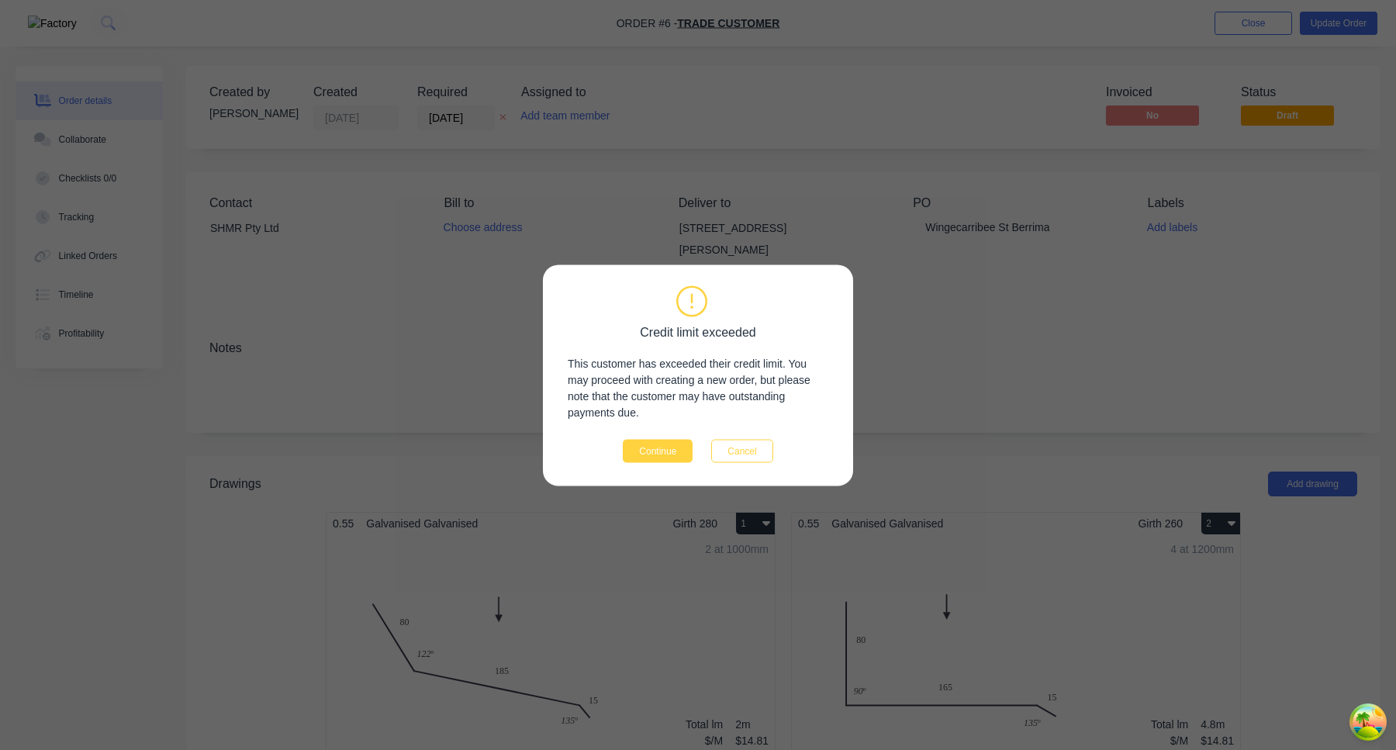
click at [673, 435] on div "Credit limit exceeded This customer has exceeded their credit limit. You may pr…" at bounding box center [698, 375] width 261 height 174
click at [666, 457] on button "Continue" at bounding box center [658, 450] width 70 height 23
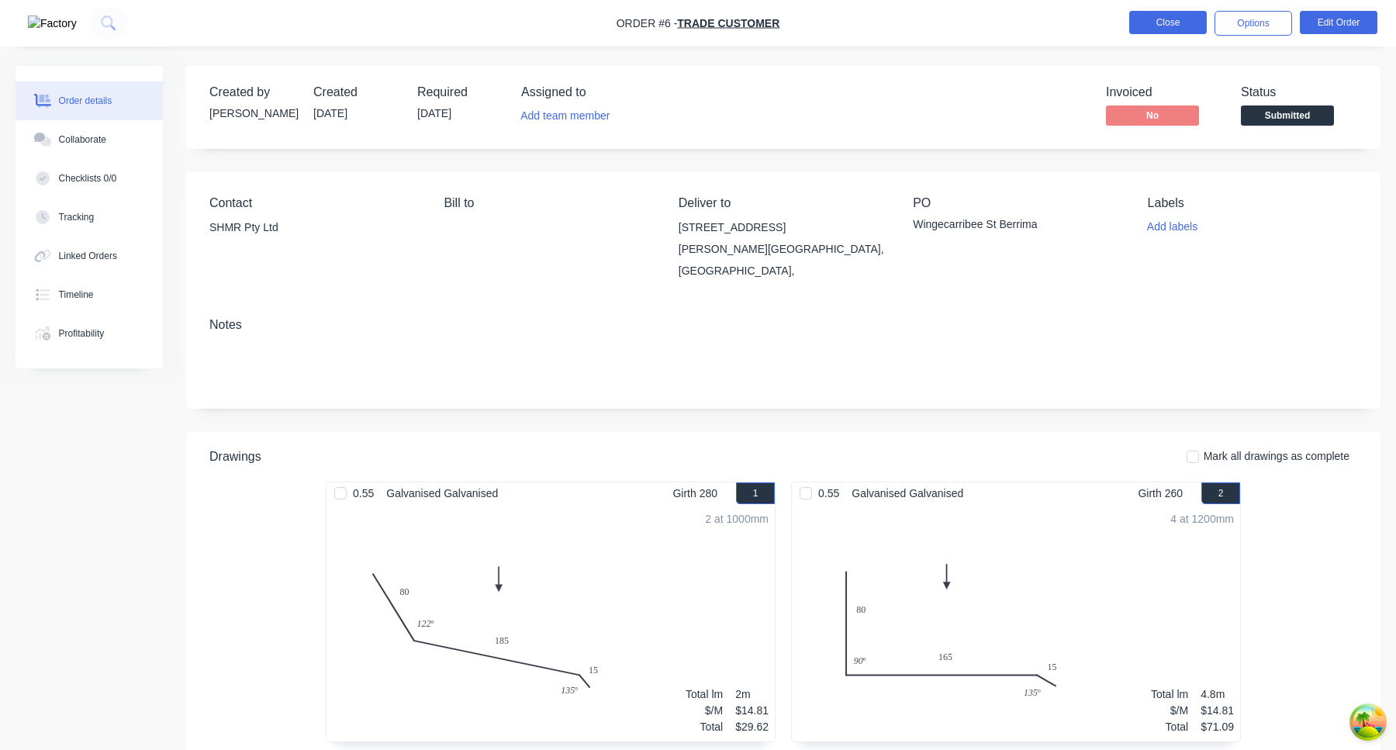
click at [1175, 22] on button "Close" at bounding box center [1168, 22] width 78 height 23
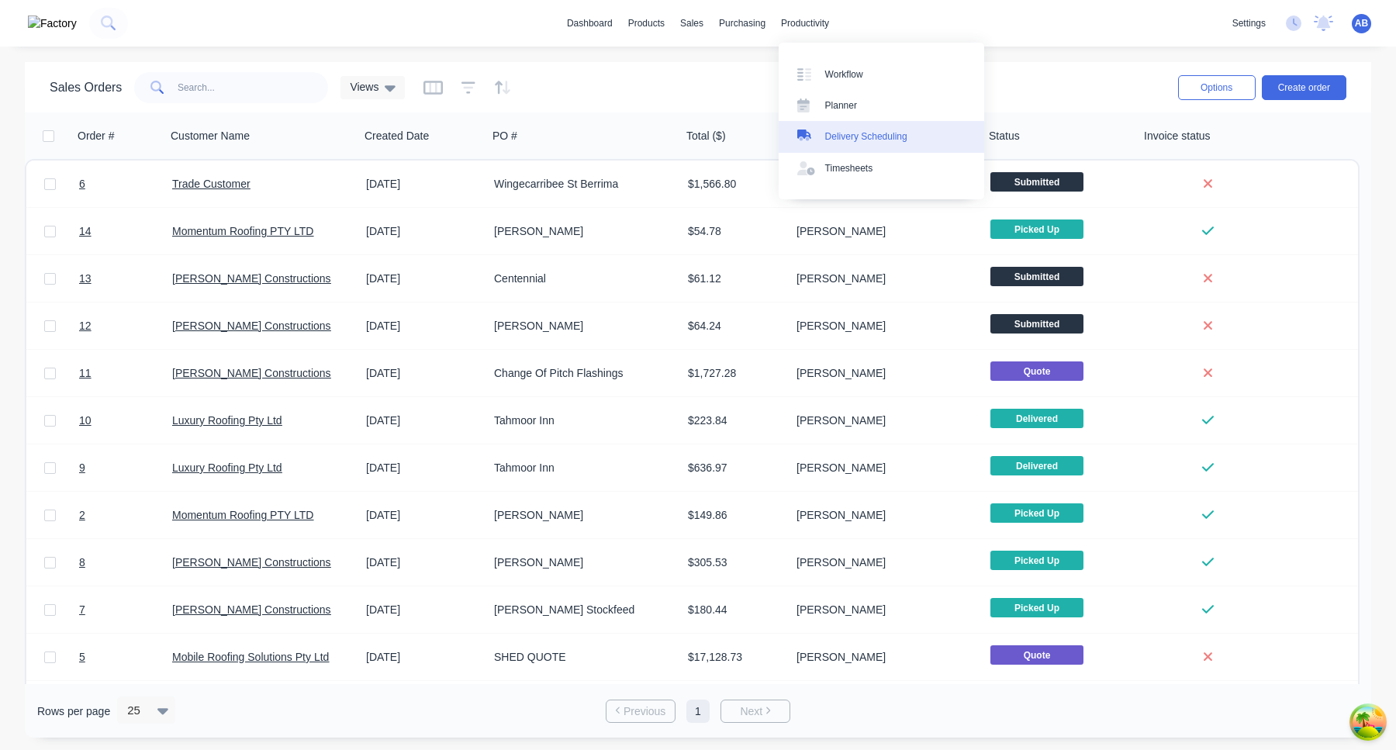
click at [844, 137] on div "Delivery Scheduling" at bounding box center [866, 136] width 82 height 14
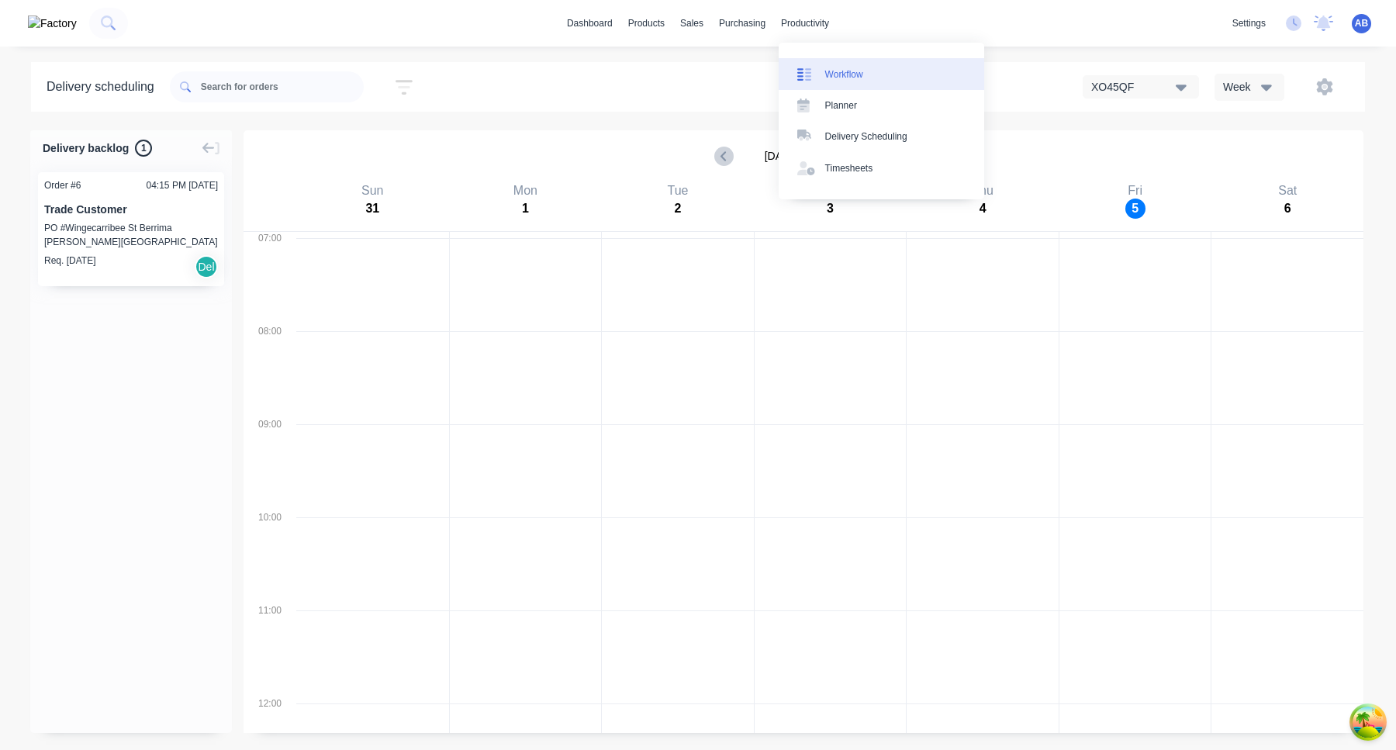
click at [837, 76] on div "Workflow" at bounding box center [844, 74] width 38 height 14
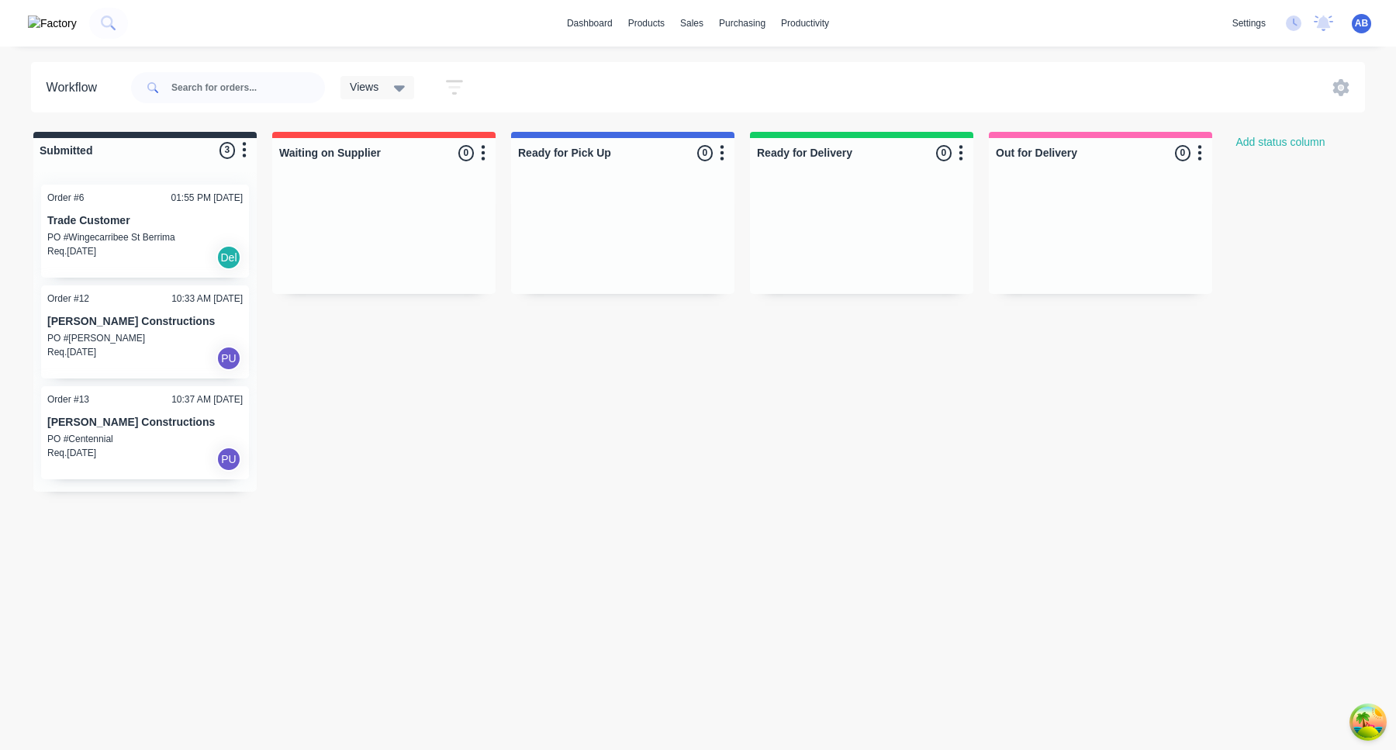
click at [503, 378] on div "Submitted 3 Status colour #273444 hex #273444 Save Cancel Summaries Total order…" at bounding box center [831, 312] width 1686 height 360
click at [856, 136] on div "Delivery Scheduling" at bounding box center [866, 136] width 82 height 14
